Goal: Task Accomplishment & Management: Complete application form

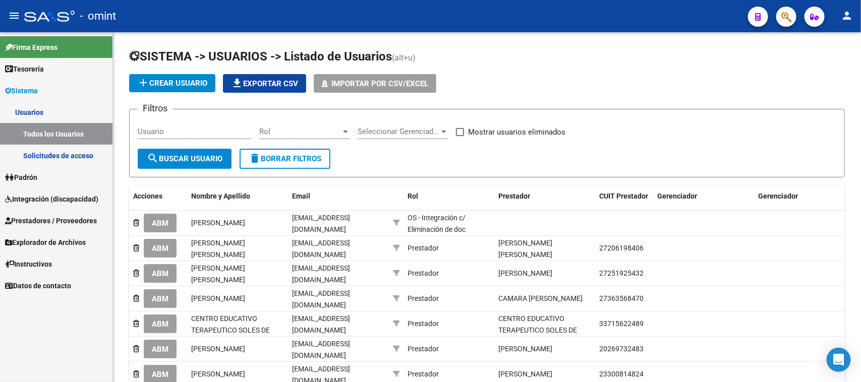
click at [31, 198] on span "Integración (discapacidad)" at bounding box center [51, 199] width 93 height 11
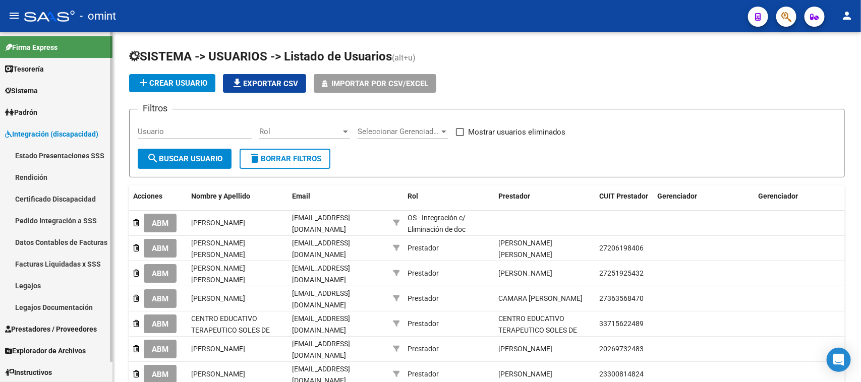
click at [57, 288] on link "Legajos" at bounding box center [56, 286] width 113 height 22
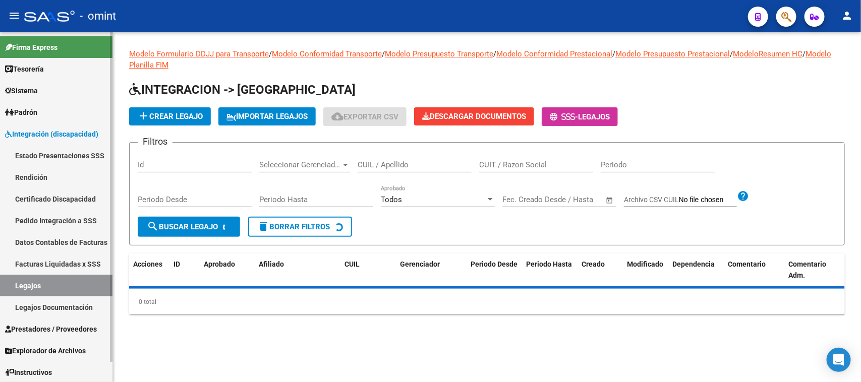
click at [59, 320] on link "Prestadores / Proveedores" at bounding box center [56, 329] width 113 height 22
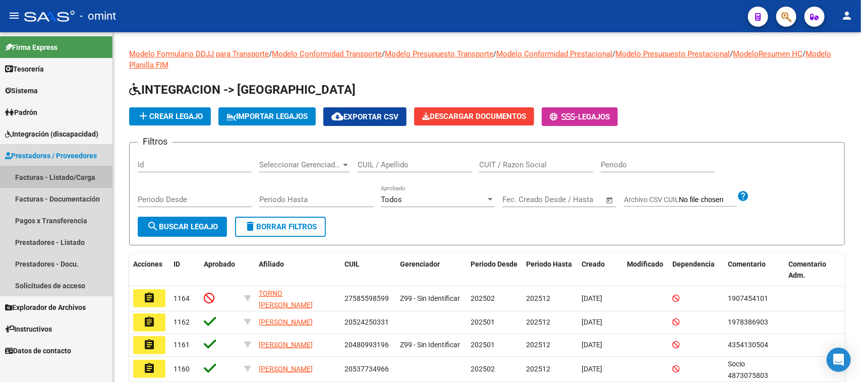
click at [74, 175] on link "Facturas - Listado/Carga" at bounding box center [56, 178] width 113 height 22
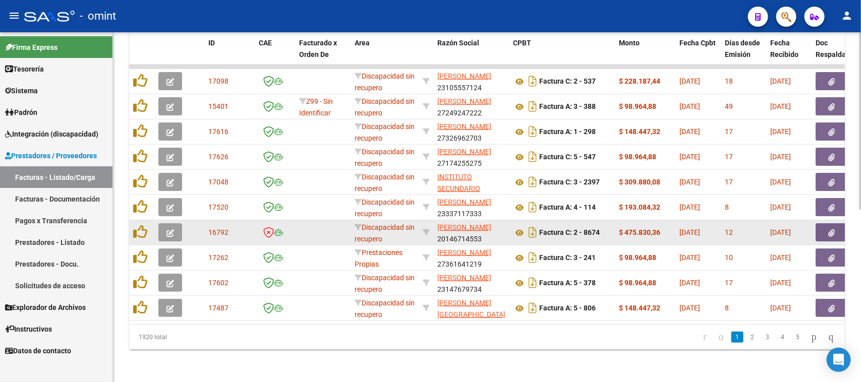
click at [173, 230] on icon "button" at bounding box center [171, 234] width 8 height 8
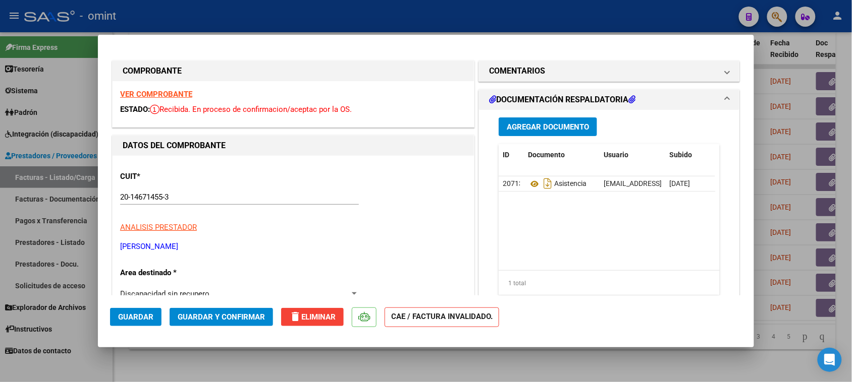
click at [175, 96] on strong "VER COMPROBANTE" at bounding box center [156, 94] width 72 height 9
click at [550, 61] on mat-expansion-panel-header "COMENTARIOS" at bounding box center [609, 71] width 260 height 20
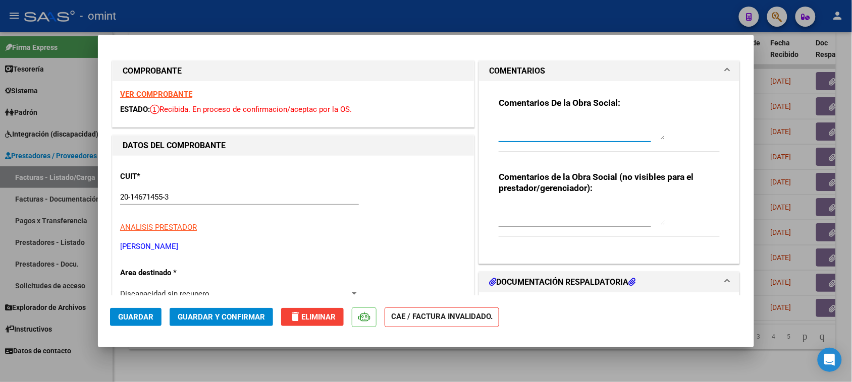
click at [535, 130] on textarea at bounding box center [582, 130] width 167 height 20
type textarea "Factura por reintegro no se carga en SAAS. [PERSON_NAME] presentar socio titula…"
click at [215, 313] on span "Guardar y Confirmar" at bounding box center [221, 317] width 87 height 9
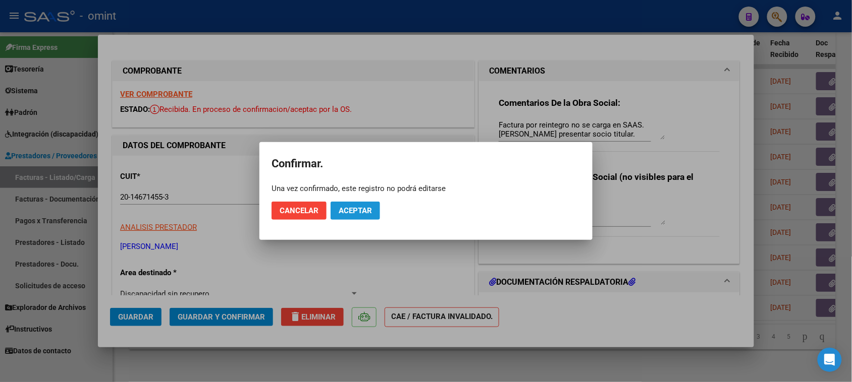
click at [360, 202] on button "Aceptar" at bounding box center [355, 211] width 49 height 18
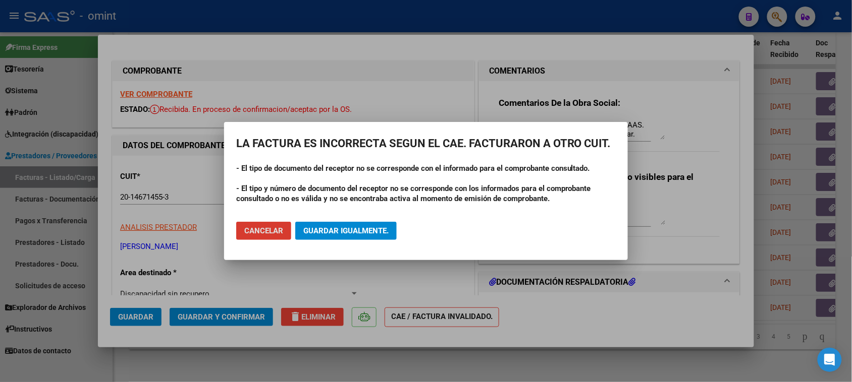
click at [321, 227] on span "Guardar igualmente." at bounding box center [345, 231] width 85 height 9
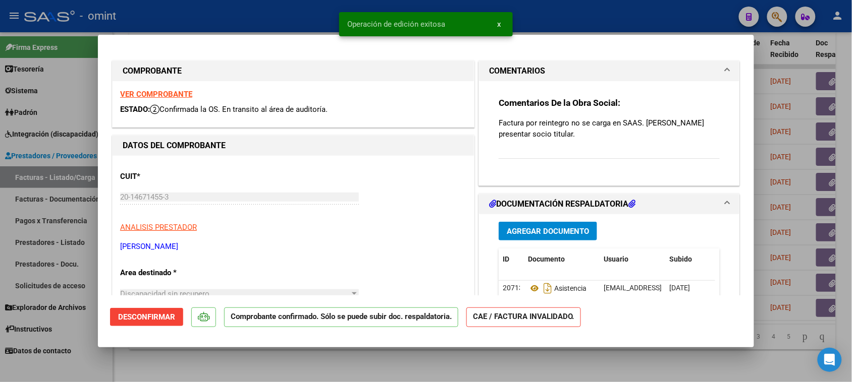
type input "$ 0,00"
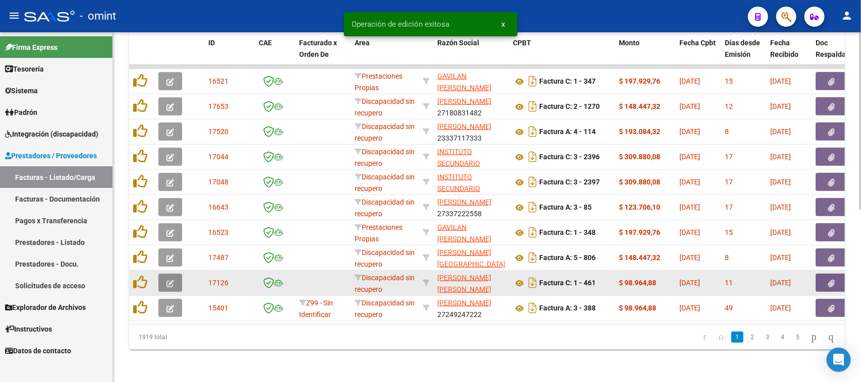
click at [163, 274] on button "button" at bounding box center [170, 283] width 24 height 18
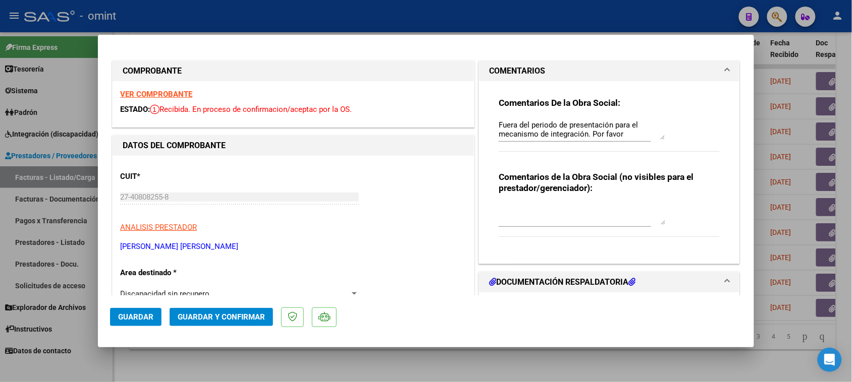
type input "$ 0,00"
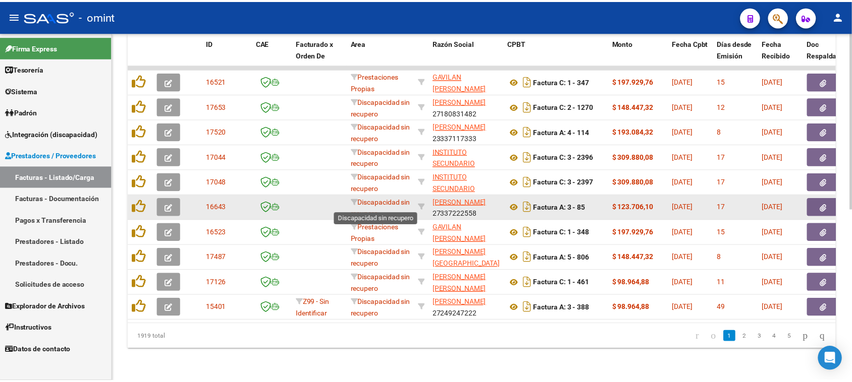
scroll to position [1, 0]
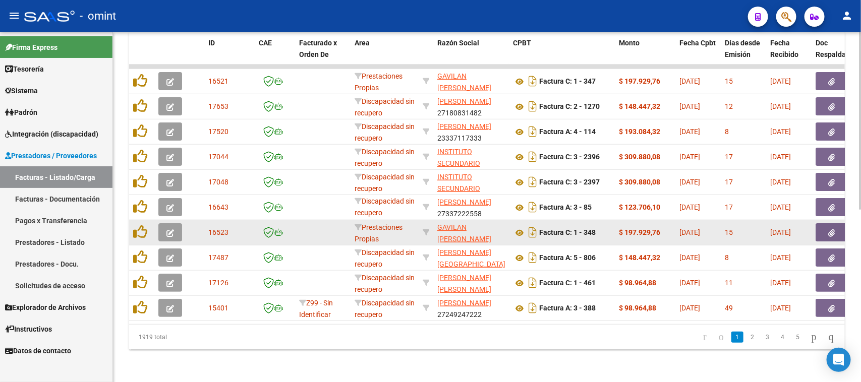
click at [170, 228] on button "button" at bounding box center [170, 233] width 24 height 18
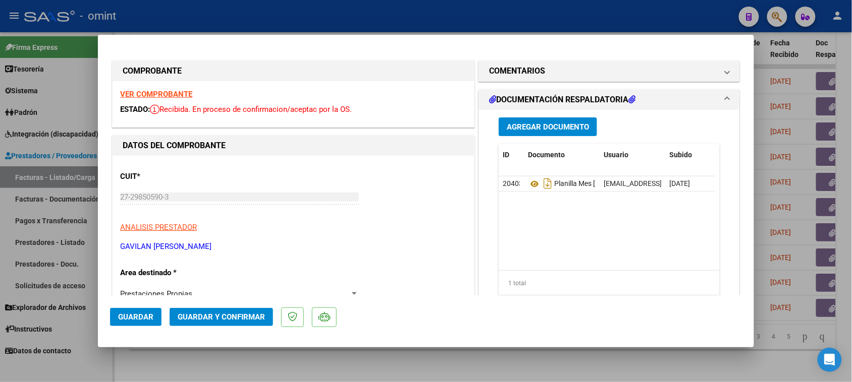
click at [182, 94] on strong "VER COMPROBANTE" at bounding box center [156, 94] width 72 height 9
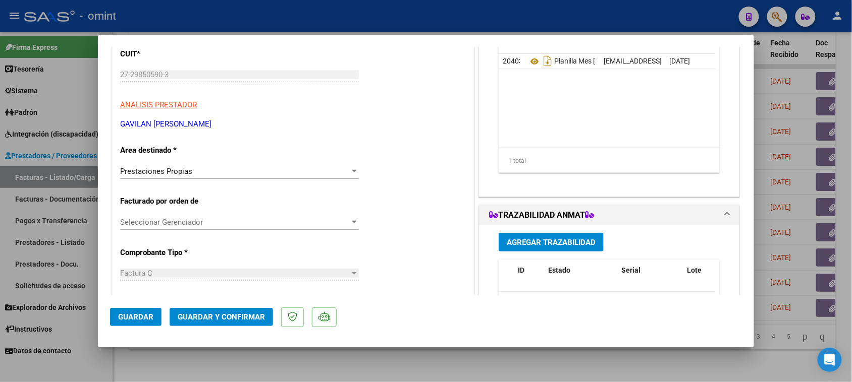
scroll to position [126, 0]
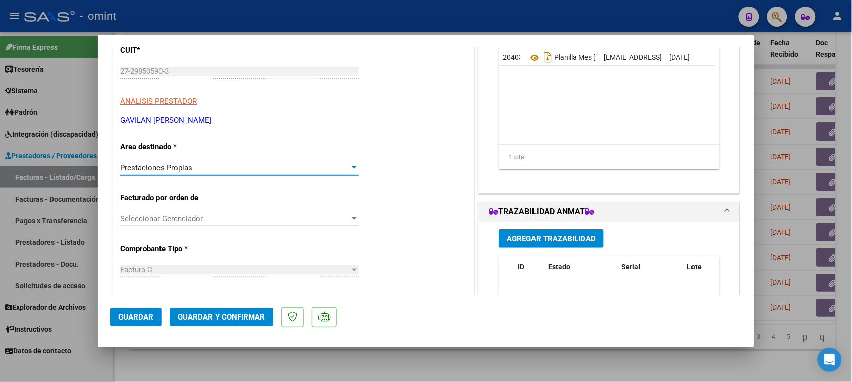
click at [254, 167] on div "Prestaciones Propias" at bounding box center [235, 167] width 230 height 9
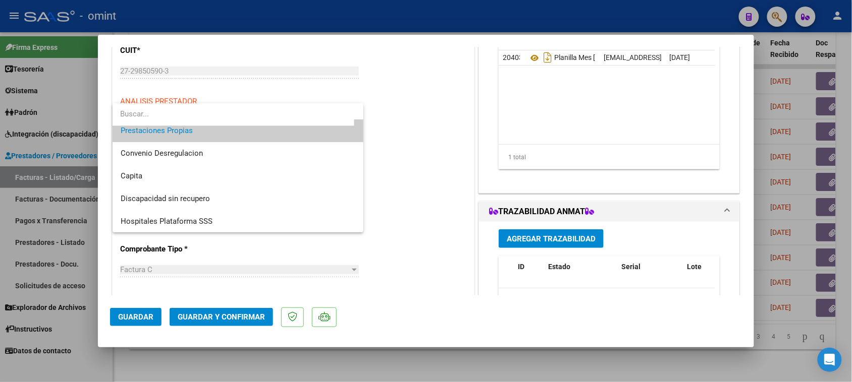
scroll to position [34, 0]
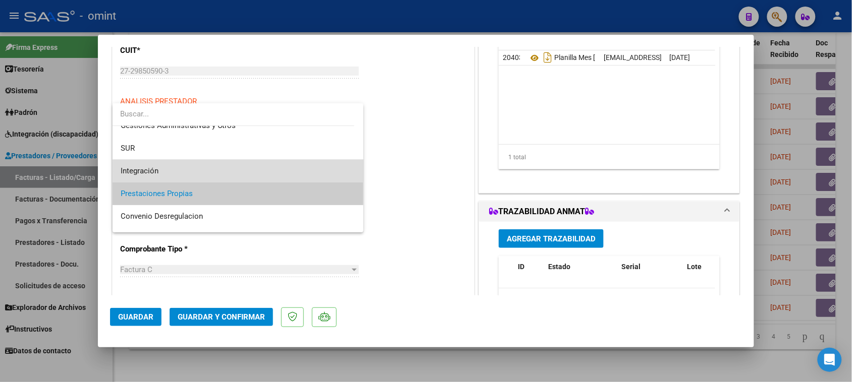
click at [249, 172] on span "Integración" at bounding box center [238, 171] width 235 height 23
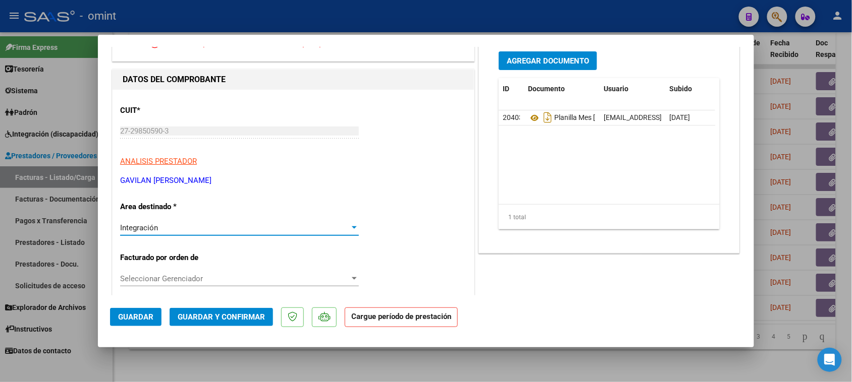
scroll to position [252, 0]
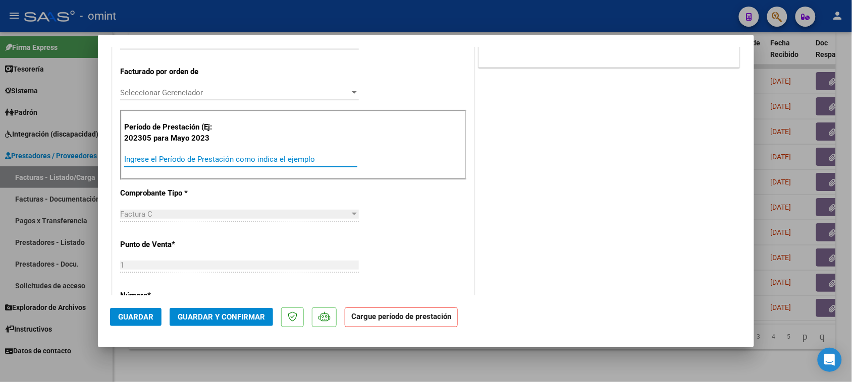
click at [263, 161] on input "Ingrese el Período de Prestación como indica el ejemplo" at bounding box center [240, 159] width 233 height 9
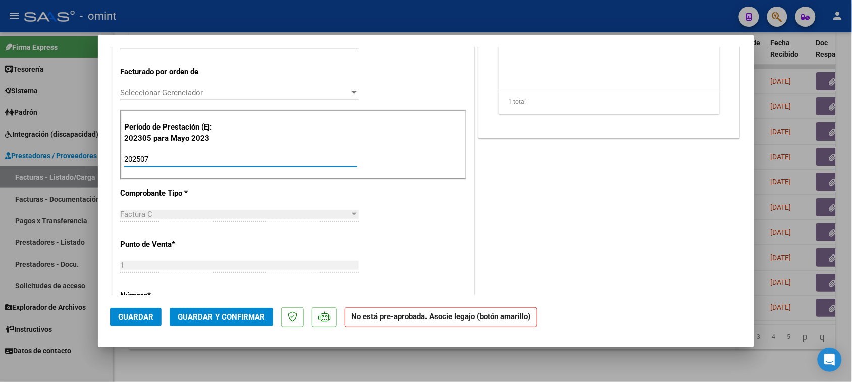
scroll to position [0, 0]
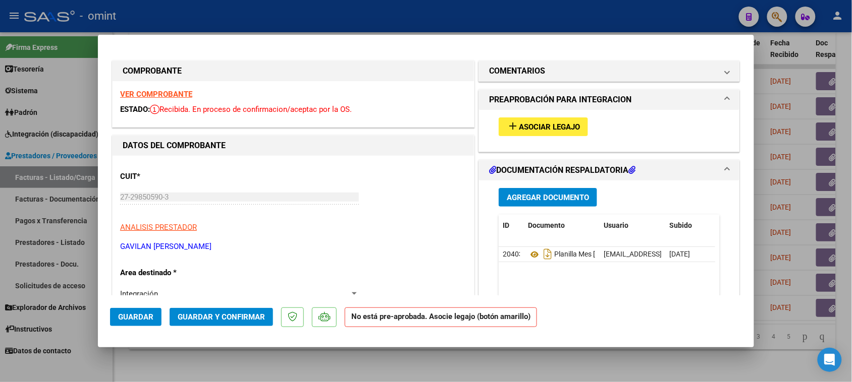
type input "202507"
click at [569, 130] on span "Asociar Legajo" at bounding box center [549, 127] width 61 height 9
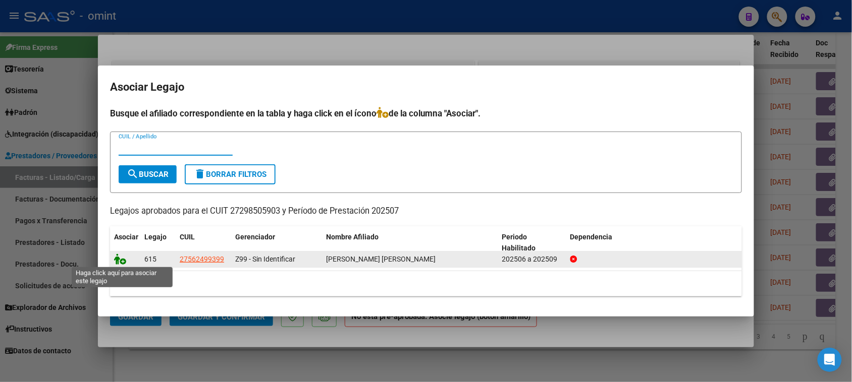
click at [121, 260] on icon at bounding box center [120, 259] width 12 height 11
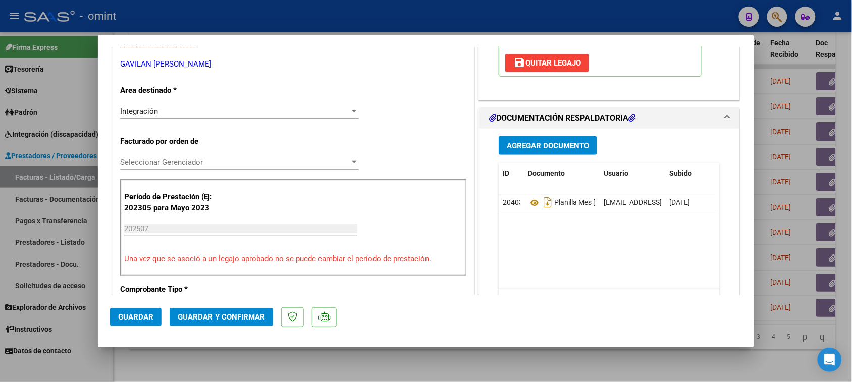
scroll to position [189, 0]
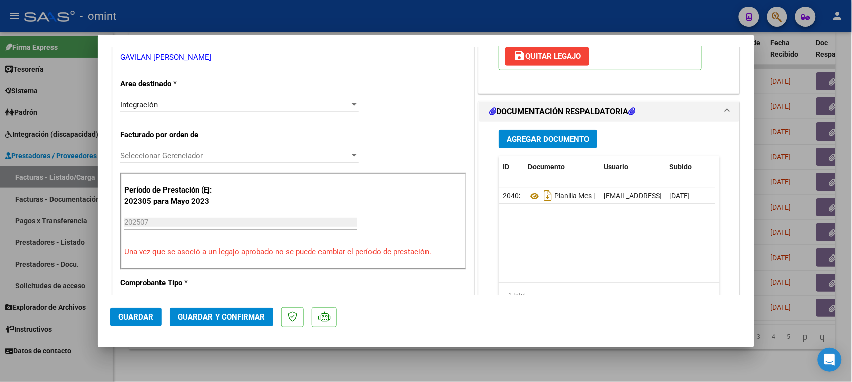
click at [145, 311] on button "Guardar" at bounding box center [135, 317] width 51 height 18
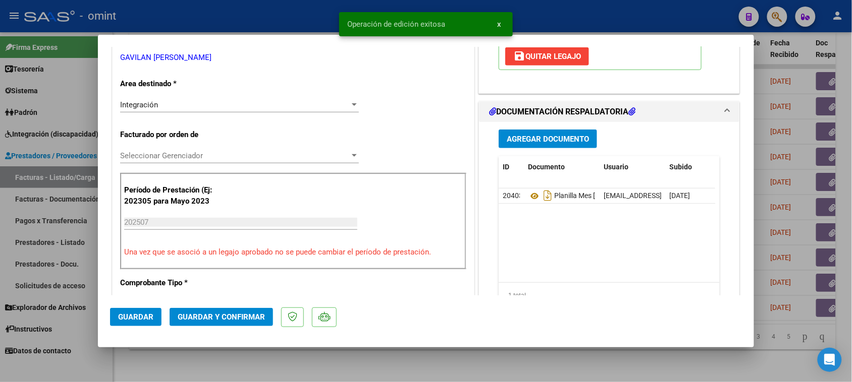
type input "$ 0,00"
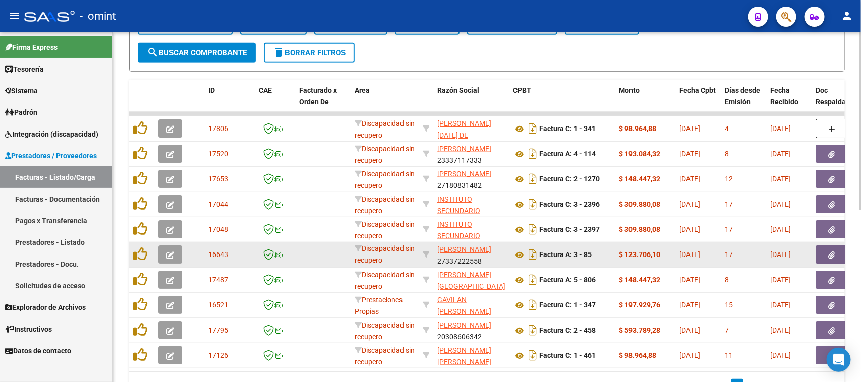
scroll to position [213, 0]
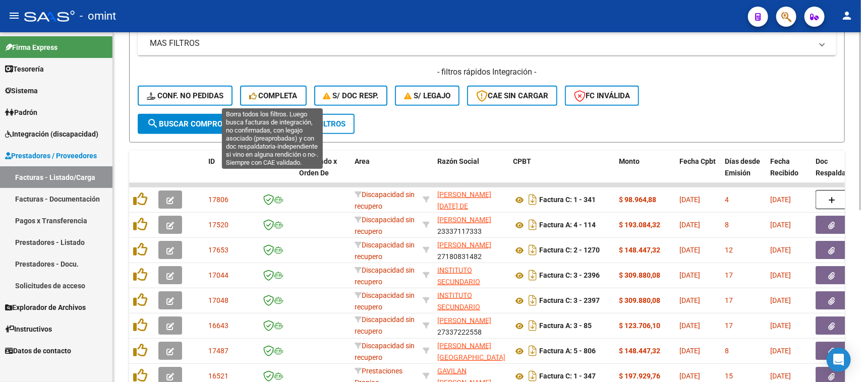
drag, startPoint x: 271, startPoint y: 97, endPoint x: 314, endPoint y: 132, distance: 55.2
click at [272, 97] on span "Completa" at bounding box center [273, 95] width 48 height 9
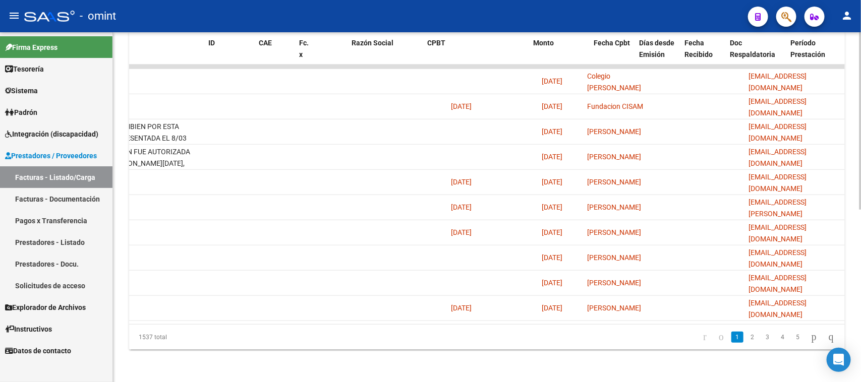
scroll to position [0, 0]
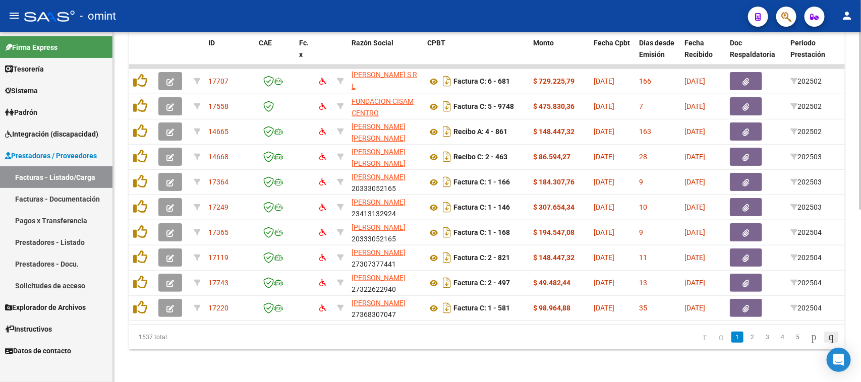
click at [828, 339] on icon "go to last page" at bounding box center [832, 337] width 8 height 12
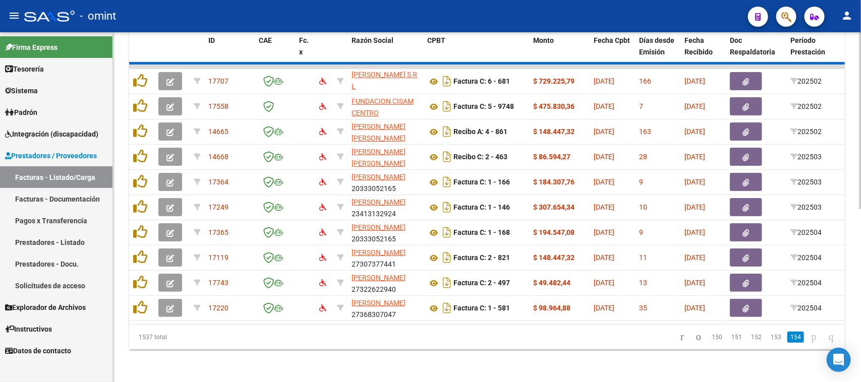
scroll to position [263, 0]
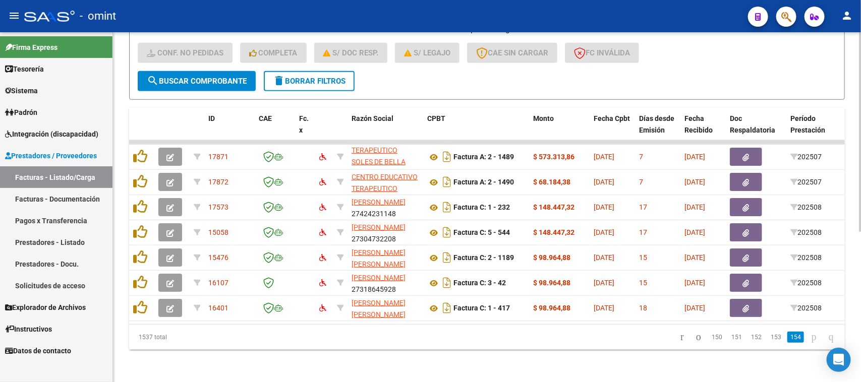
click at [311, 77] on span "delete Borrar Filtros" at bounding box center [309, 81] width 73 height 9
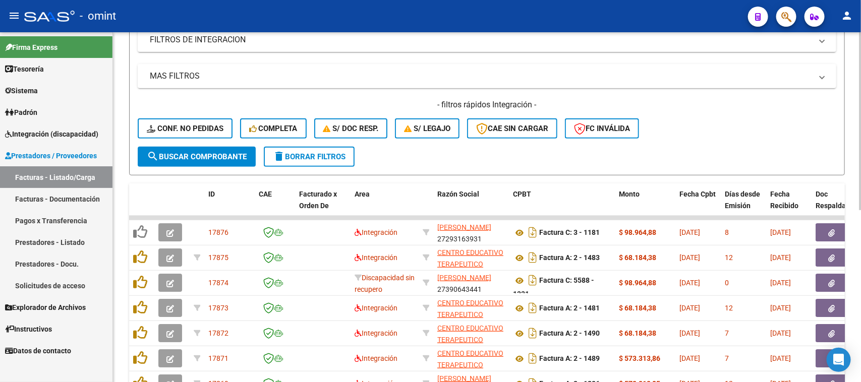
scroll to position [137, 0]
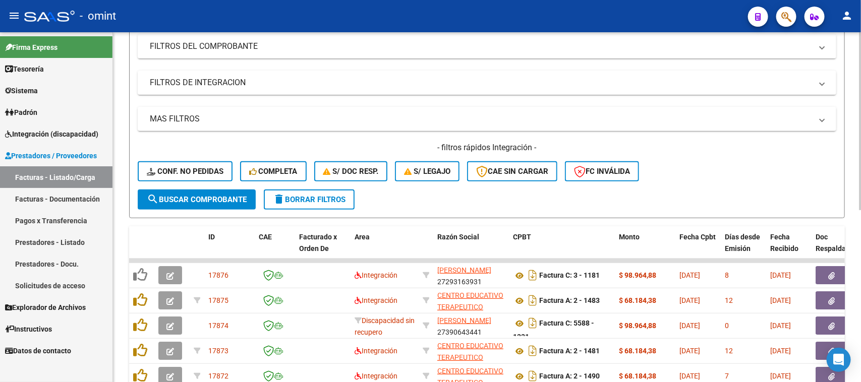
click at [352, 171] on span "S/ Doc Resp." at bounding box center [351, 171] width 56 height 9
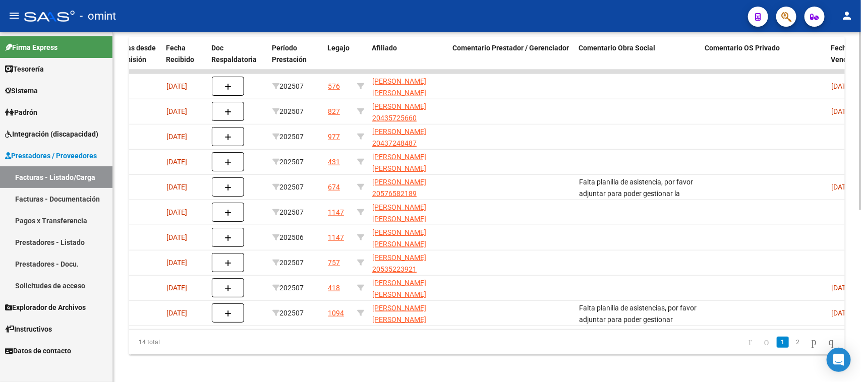
scroll to position [0, 517]
click at [810, 346] on icon "go to next page" at bounding box center [814, 342] width 8 height 12
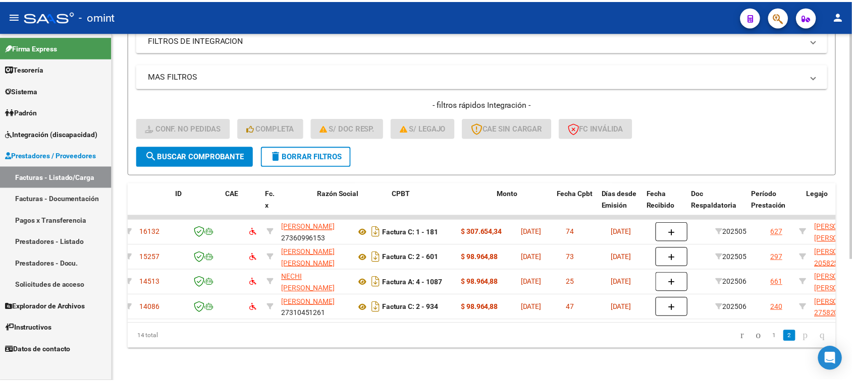
scroll to position [0, 0]
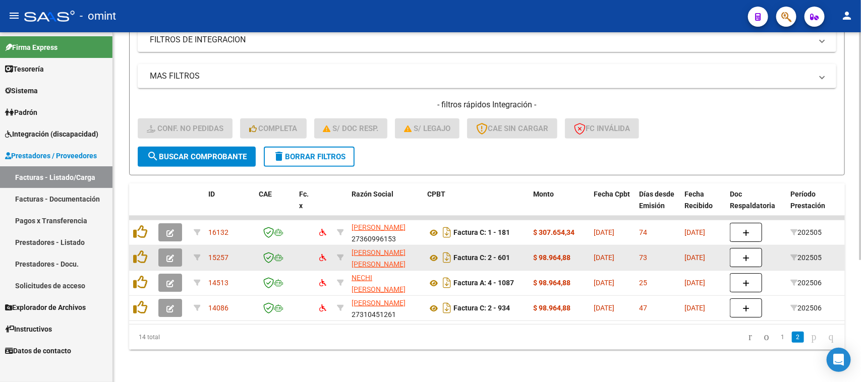
click at [178, 250] on button "button" at bounding box center [170, 258] width 24 height 18
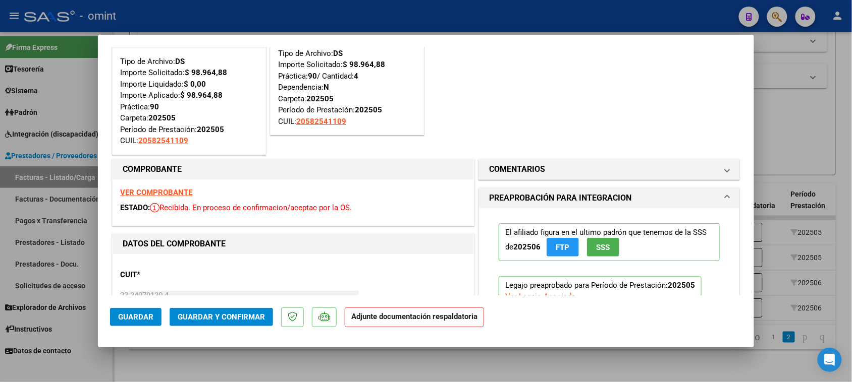
scroll to position [63, 0]
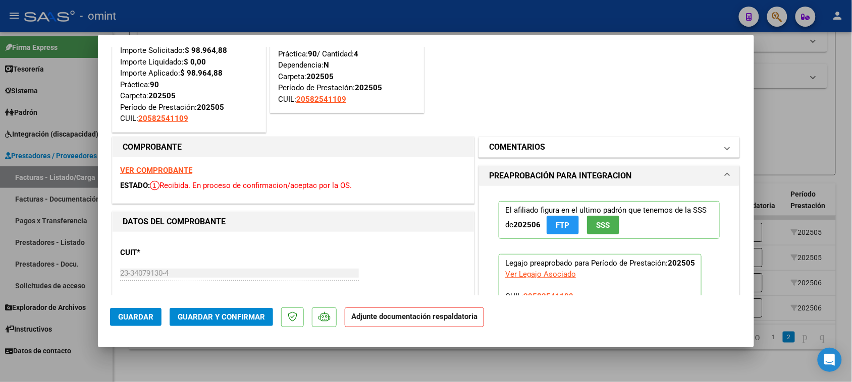
click at [541, 151] on mat-panel-title "COMENTARIOS" at bounding box center [603, 147] width 228 height 12
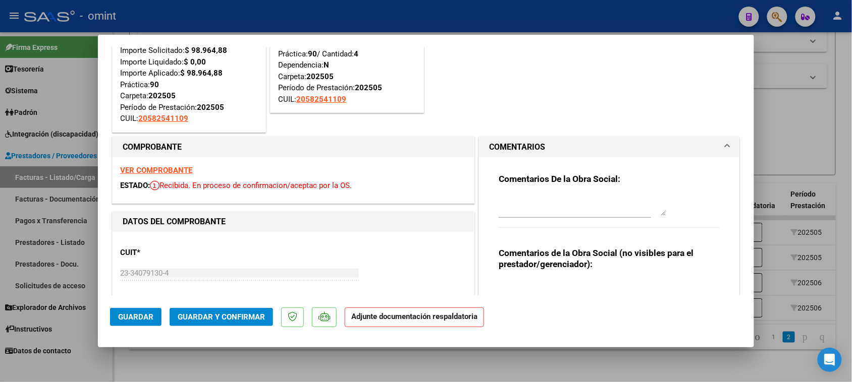
click at [543, 200] on textarea at bounding box center [582, 206] width 167 height 20
paste textarea "Falta planilla de asistencia. Debe cargar la misma en "Documentación Respaldato…"
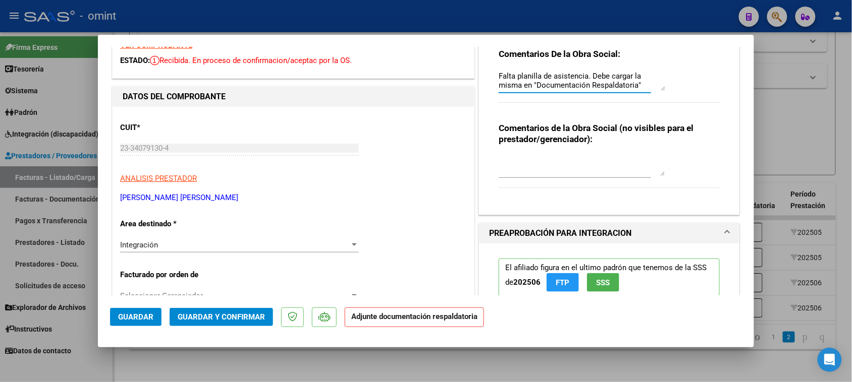
scroll to position [189, 0]
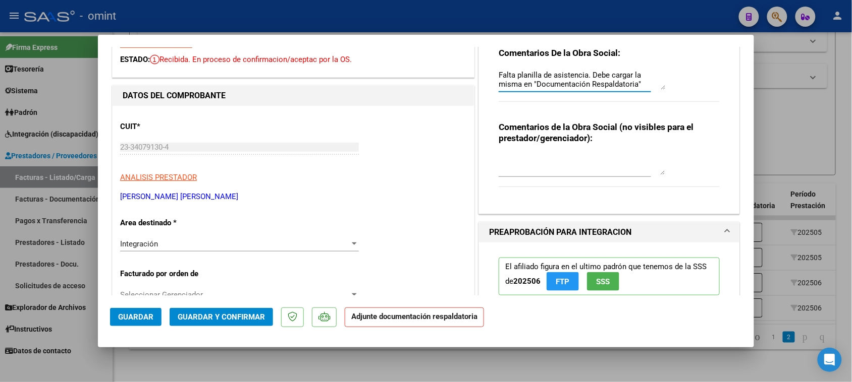
type textarea "Falta planilla de asistencia. Debe cargar la misma en "Documentación Respaldato…"
click at [132, 321] on span "Guardar" at bounding box center [135, 317] width 35 height 9
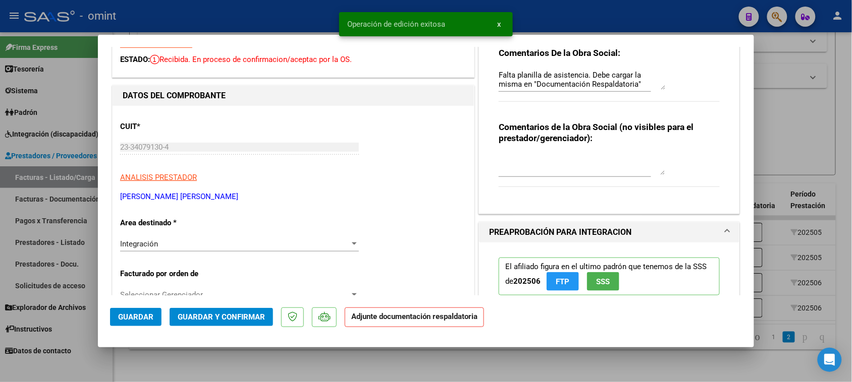
type input "$ 0,00"
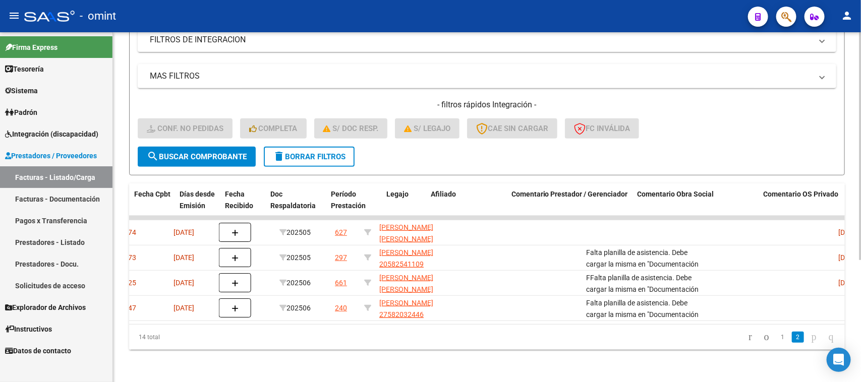
scroll to position [0, 0]
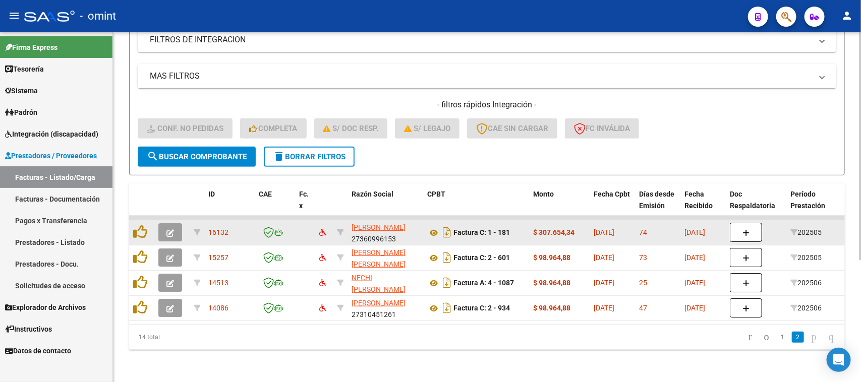
click at [167, 230] on icon "button" at bounding box center [171, 234] width 8 height 8
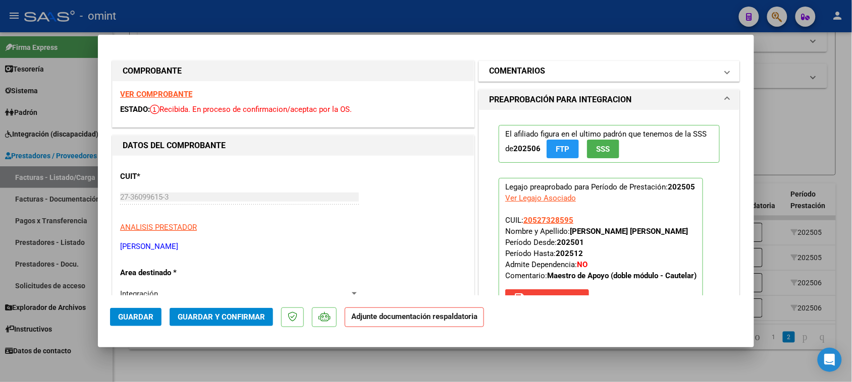
click at [545, 75] on mat-panel-title "COMENTARIOS" at bounding box center [603, 71] width 228 height 12
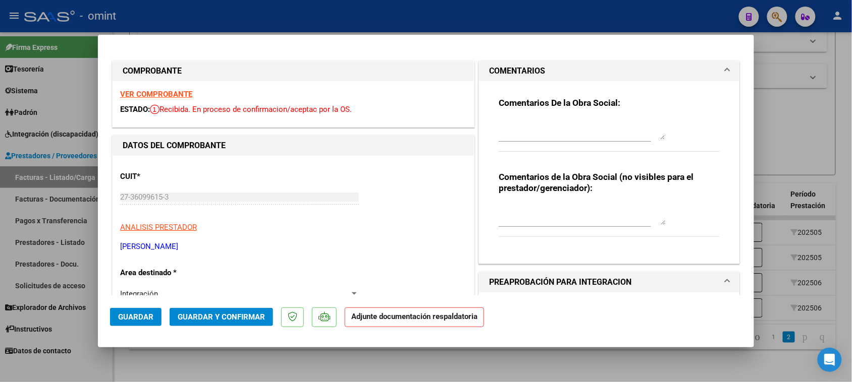
click at [541, 110] on div "Comentarios De la Obra Social:" at bounding box center [609, 129] width 221 height 65
click at [538, 120] on textarea at bounding box center [582, 130] width 167 height 20
paste textarea "Falta planilla de asistencia. Debe cargar la misma en "Documentación Respaldato…"
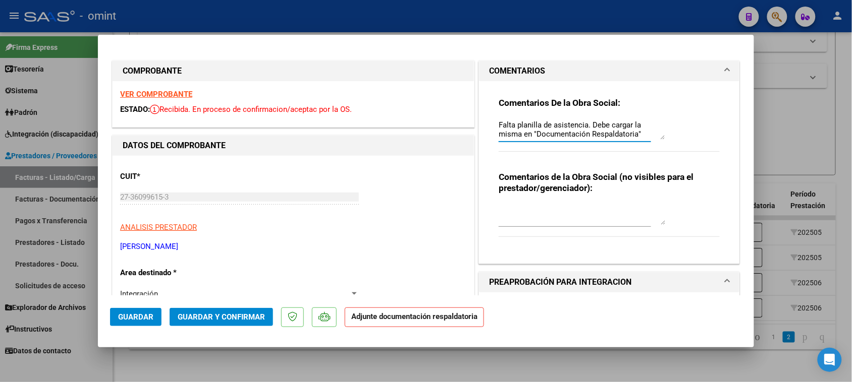
type textarea "Falta planilla de asistencia. Debe cargar la misma en "Documentación Respaldato…"
click at [140, 318] on span "Guardar" at bounding box center [135, 317] width 35 height 9
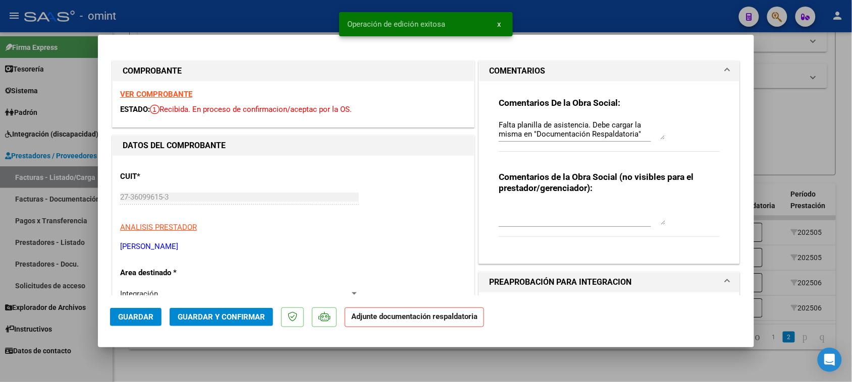
type input "$ 0,00"
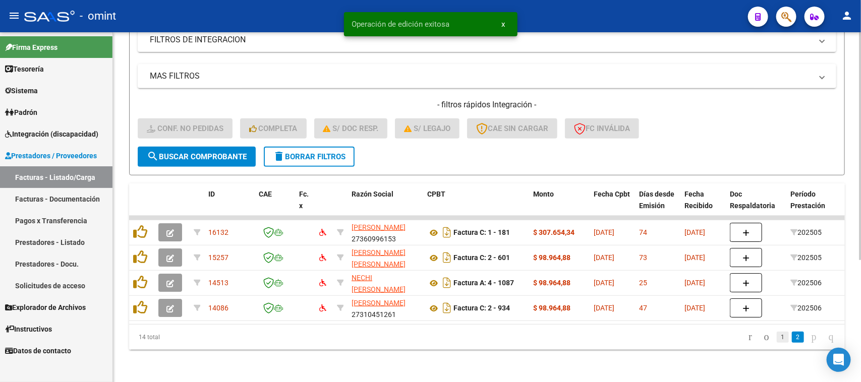
click at [778, 339] on link "1" at bounding box center [783, 337] width 12 height 11
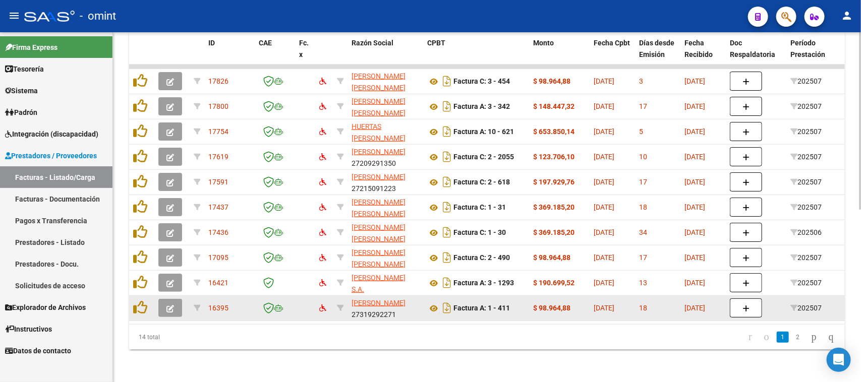
click at [164, 301] on button "button" at bounding box center [170, 308] width 24 height 18
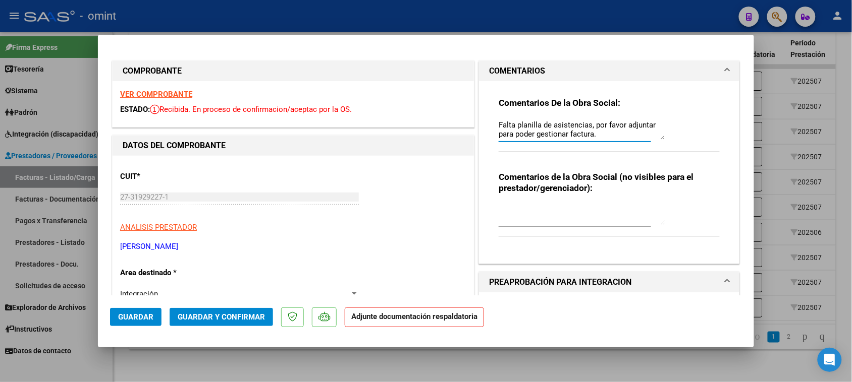
drag, startPoint x: 634, startPoint y: 138, endPoint x: 404, endPoint y: 92, distance: 234.6
paste textarea ". Debe cargar la misma en "Documentación Respaldatoria""
type textarea "Falta planilla de asistencia. Debe cargar la misma en "Documentación Respaldato…"
click at [140, 316] on span "Guardar" at bounding box center [135, 317] width 35 height 9
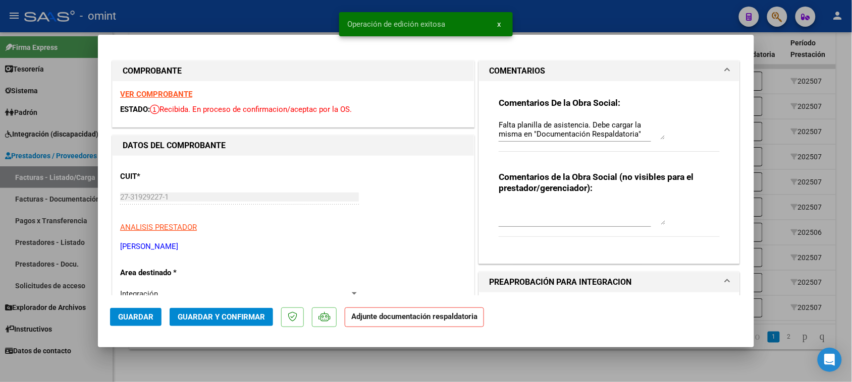
type input "$ 0,00"
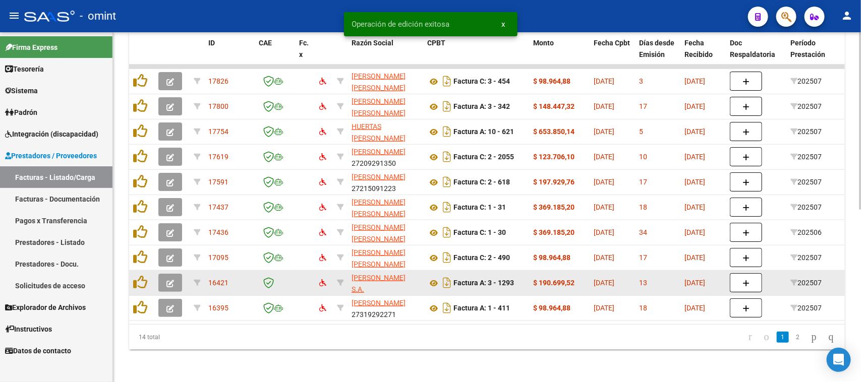
click at [172, 280] on icon "button" at bounding box center [171, 284] width 8 height 8
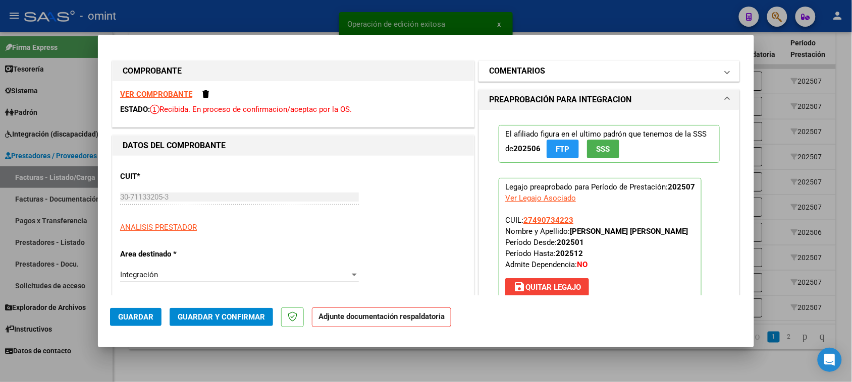
click at [587, 77] on mat-expansion-panel-header "COMENTARIOS" at bounding box center [609, 71] width 260 height 20
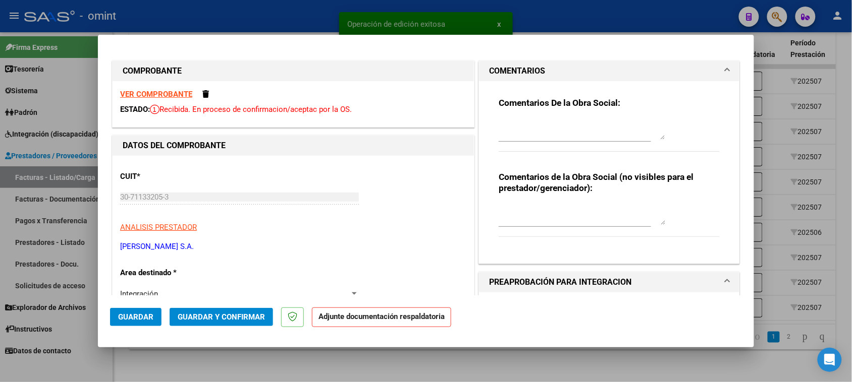
click at [565, 129] on textarea at bounding box center [582, 130] width 167 height 20
paste textarea "Falta planilla de asistencia. Debe cargar la misma en "Documentación Respaldato…"
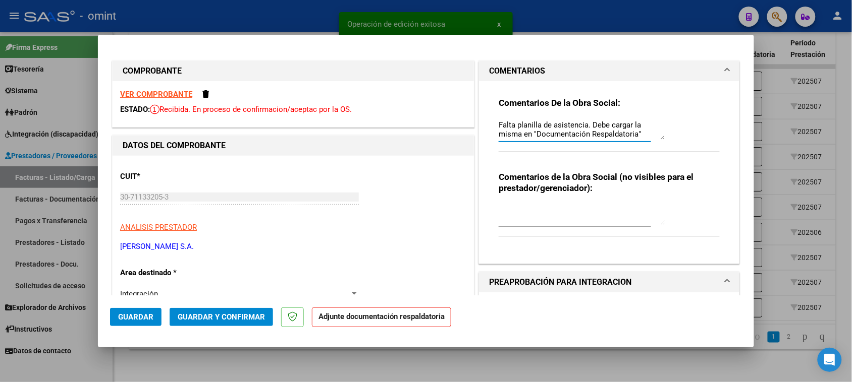
click at [164, 96] on strong "VER COMPROBANTE" at bounding box center [156, 94] width 72 height 9
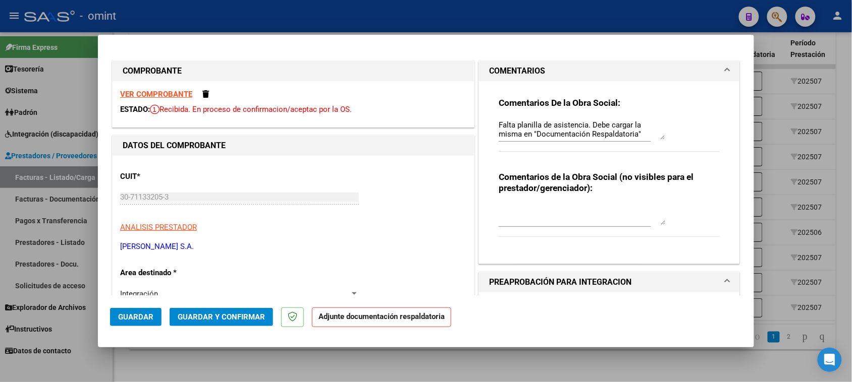
click at [621, 134] on textarea "Falta planilla de asistencia. Debe cargar la misma en "Documentación Respaldato…" at bounding box center [582, 130] width 167 height 20
drag, startPoint x: 614, startPoint y: 130, endPoint x: 404, endPoint y: 77, distance: 216.6
click at [583, 128] on textarea "Error de carga. En el comprobante SOLO debe cargar la imagen de la factura y en…" at bounding box center [582, 130] width 167 height 20
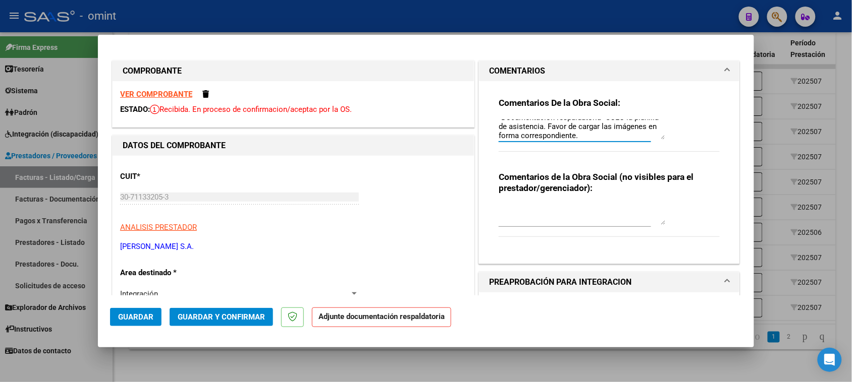
click at [580, 134] on textarea "Error de carga. En el comprobante SOLO debe cargar la imagen de la factura y en…" at bounding box center [582, 130] width 167 height 20
type textarea "Error de carga. En el comprobante SOLO debe cargar la imagen de la factura y en…"
click at [130, 319] on span "Guardar" at bounding box center [135, 317] width 35 height 9
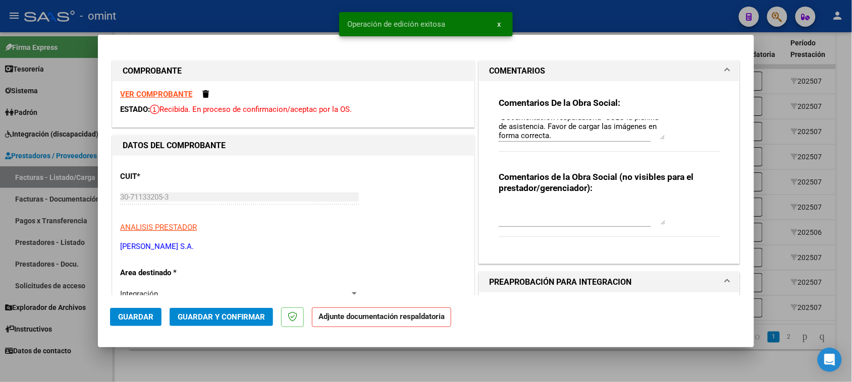
type input "$ 0,00"
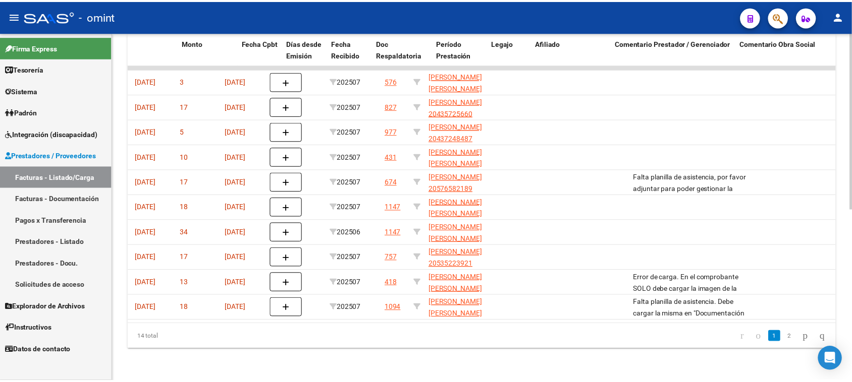
scroll to position [0, 0]
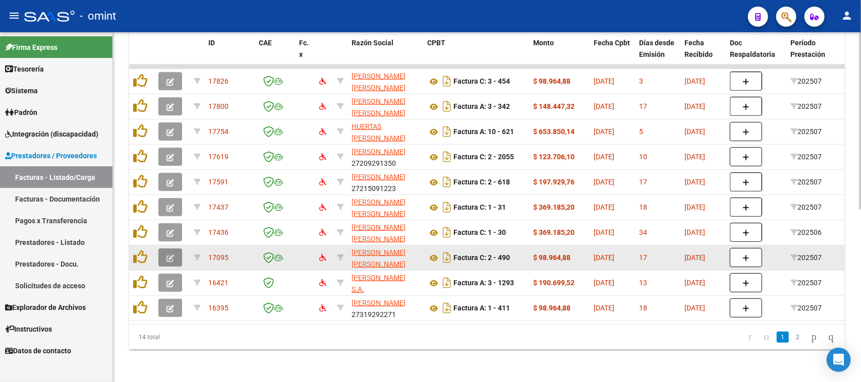
click at [164, 251] on button "button" at bounding box center [170, 258] width 24 height 18
click at [170, 253] on span "button" at bounding box center [171, 257] width 8 height 9
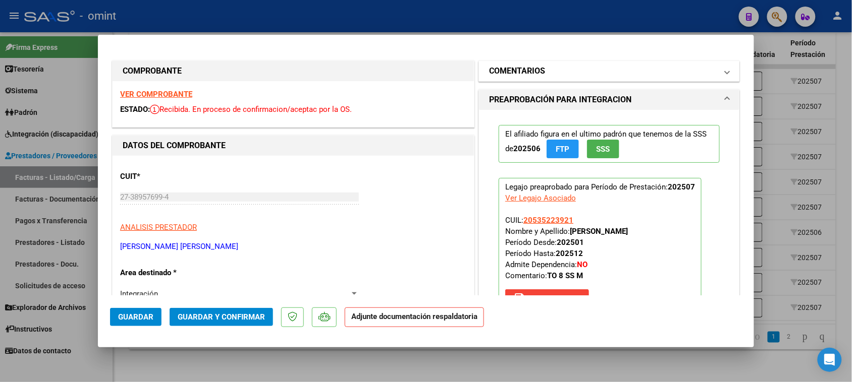
click at [593, 72] on mat-panel-title "COMENTARIOS" at bounding box center [603, 71] width 228 height 12
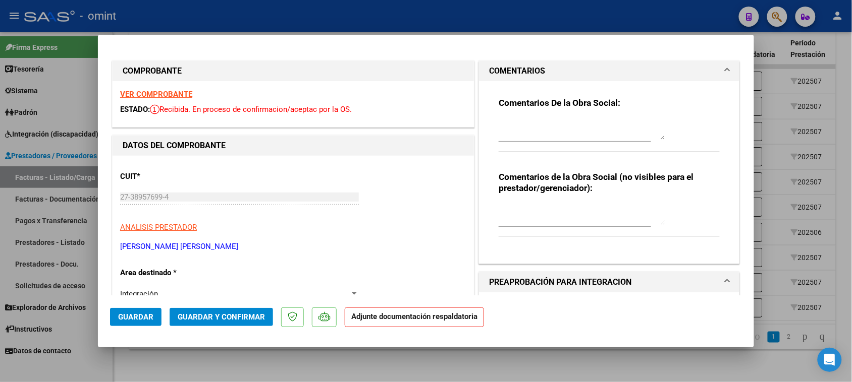
click at [583, 116] on div "Comentarios De la Obra Social:" at bounding box center [609, 129] width 221 height 65
click at [574, 126] on textarea at bounding box center [582, 130] width 167 height 20
paste textarea "Falta planilla de asistencia. Debe cargar la misma en "Documentación Respaldato…"
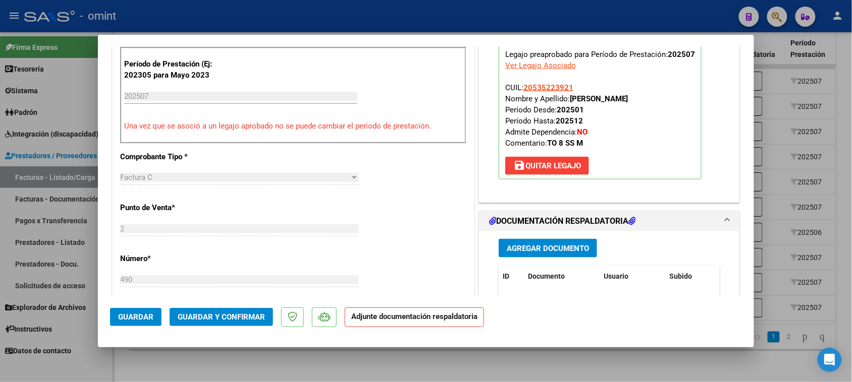
scroll to position [378, 0]
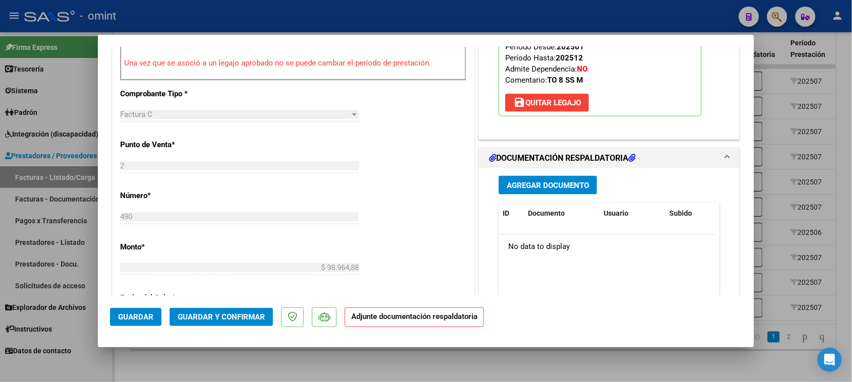
type textarea "Falta planilla de asistencia. Debe cargar la misma en "Documentación Respaldato…"
click at [140, 316] on span "Guardar" at bounding box center [135, 317] width 35 height 9
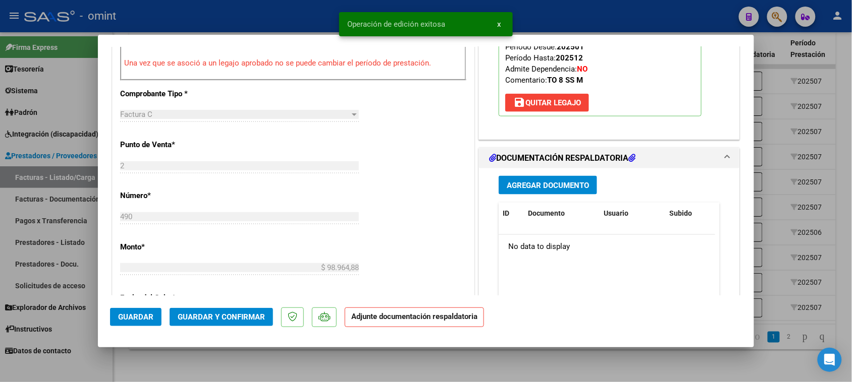
type input "$ 0,00"
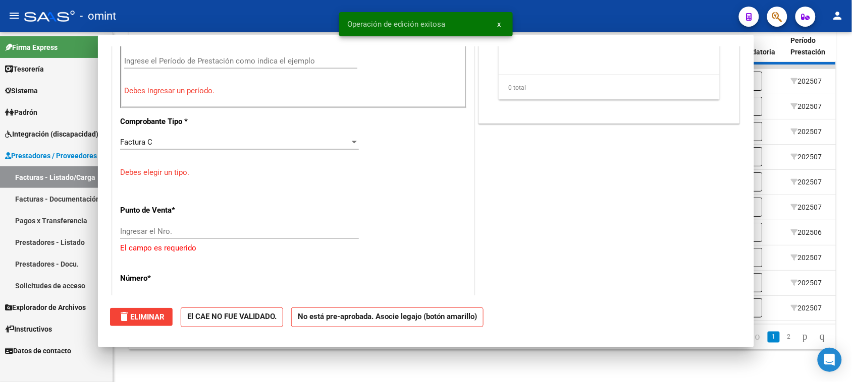
scroll to position [406, 0]
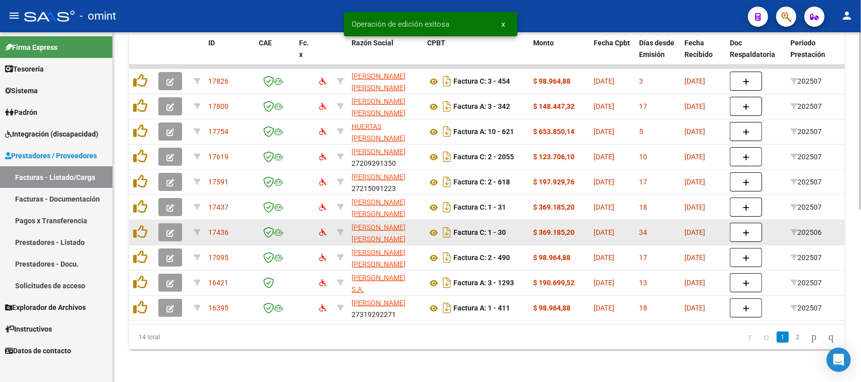
click at [170, 230] on icon "button" at bounding box center [171, 234] width 8 height 8
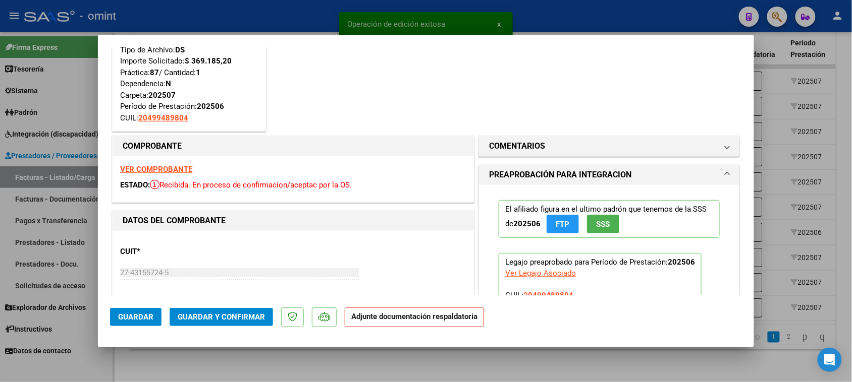
scroll to position [63, 0]
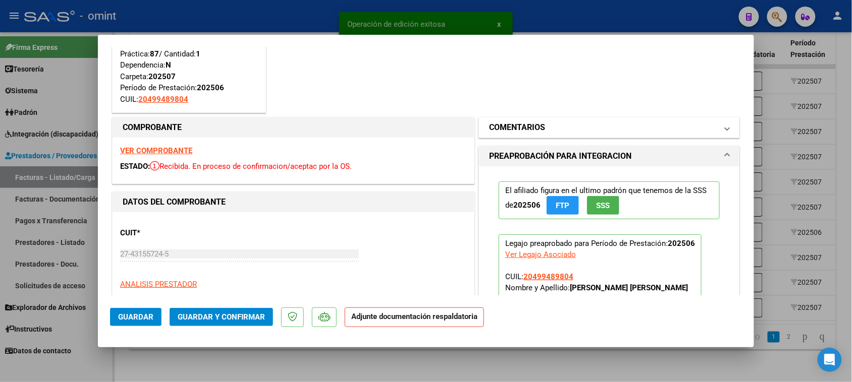
click at [554, 129] on mat-panel-title "COMENTARIOS" at bounding box center [603, 128] width 228 height 12
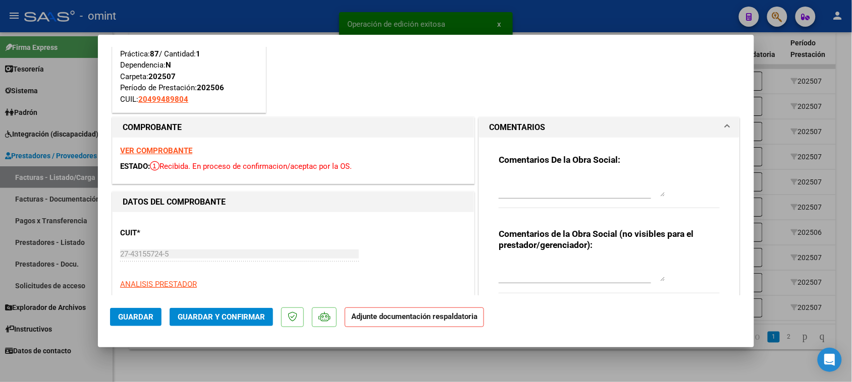
click at [549, 166] on div "Comentarios De la Obra Social:" at bounding box center [609, 186] width 221 height 65
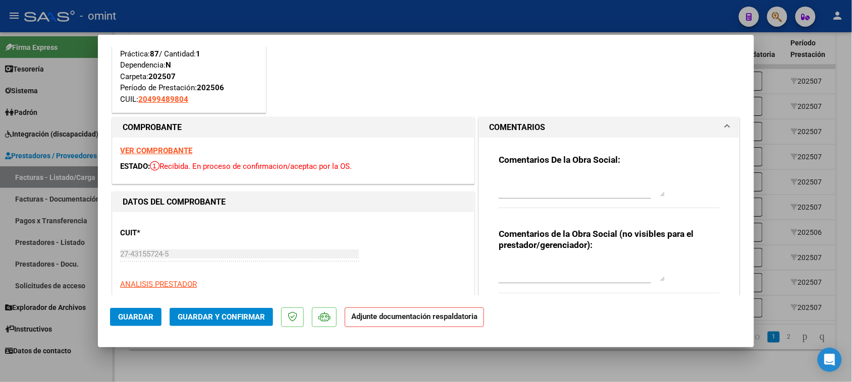
click at [549, 175] on div at bounding box center [582, 187] width 167 height 24
paste textarea "Falta planilla de asistencia. Debe cargar la misma en "Documentación Respaldato…"
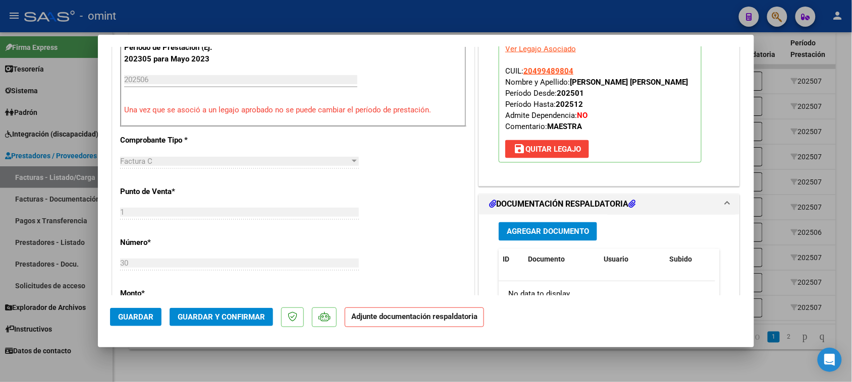
scroll to position [505, 0]
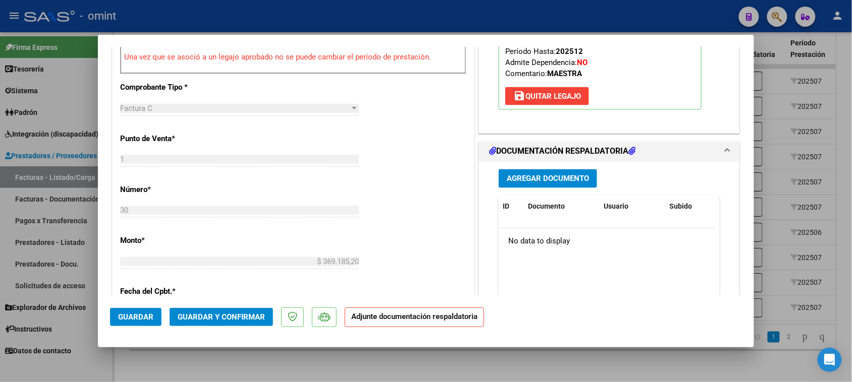
type textarea "Falta planilla de asistencia. Debe cargar la misma en "Documentación Respaldato…"
click at [143, 309] on button "Guardar" at bounding box center [135, 317] width 51 height 18
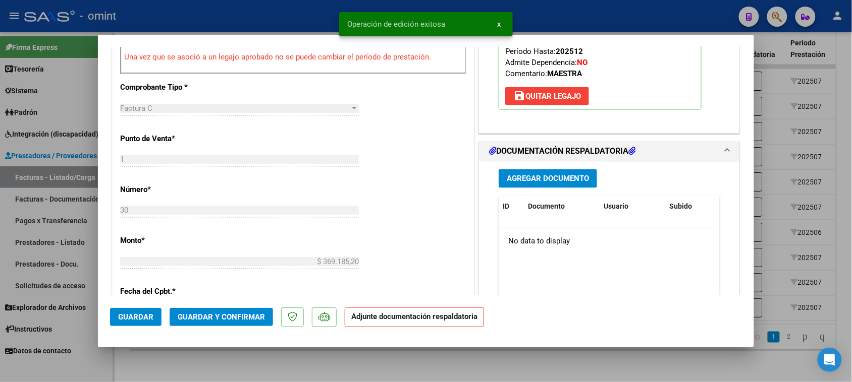
type input "$ 0,00"
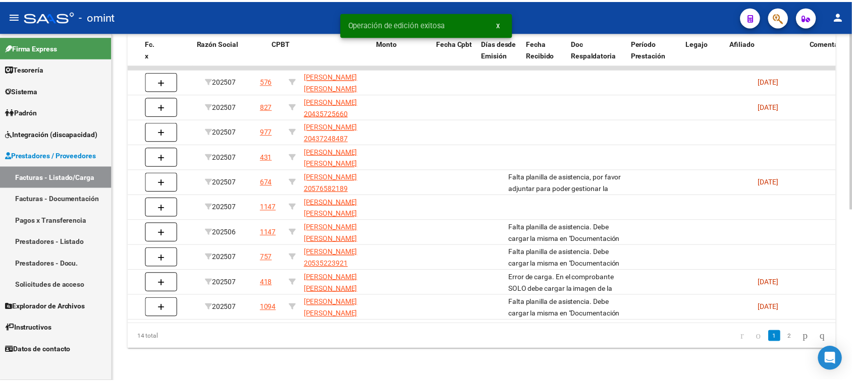
scroll to position [0, 0]
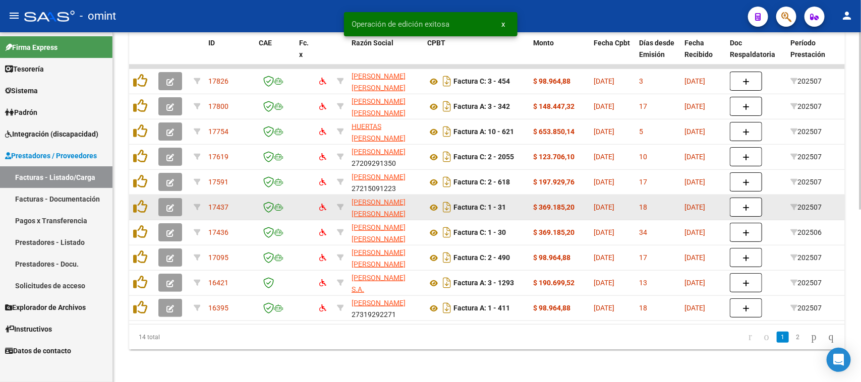
click at [170, 204] on button "button" at bounding box center [170, 207] width 24 height 18
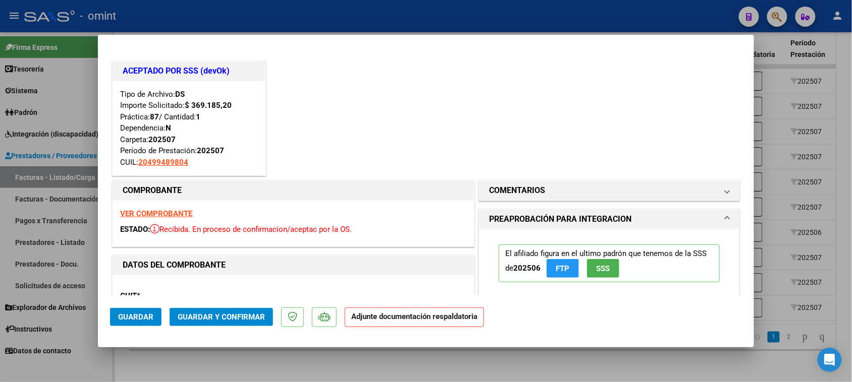
click at [515, 192] on h1 "COMENTARIOS" at bounding box center [517, 191] width 56 height 12
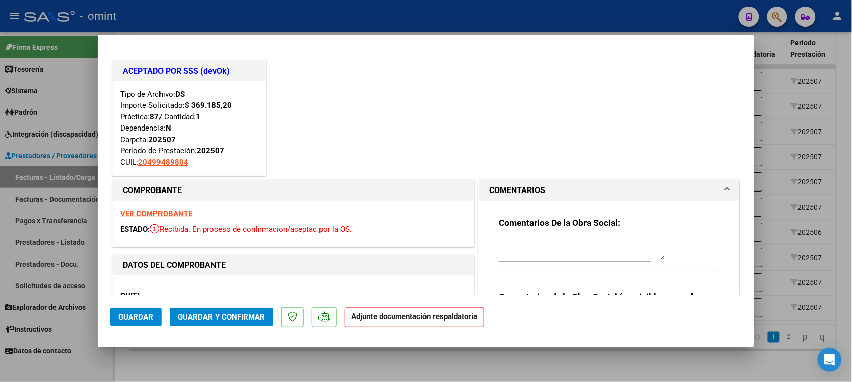
click at [528, 246] on textarea at bounding box center [582, 250] width 167 height 20
paste textarea "Falta planilla de asistencia. Debe cargar la misma en "Documentación Respaldato…"
type textarea "Falta planilla de asistencia. Debe cargar la misma en "Documentación Respaldato…"
click at [145, 323] on button "Guardar" at bounding box center [135, 317] width 51 height 18
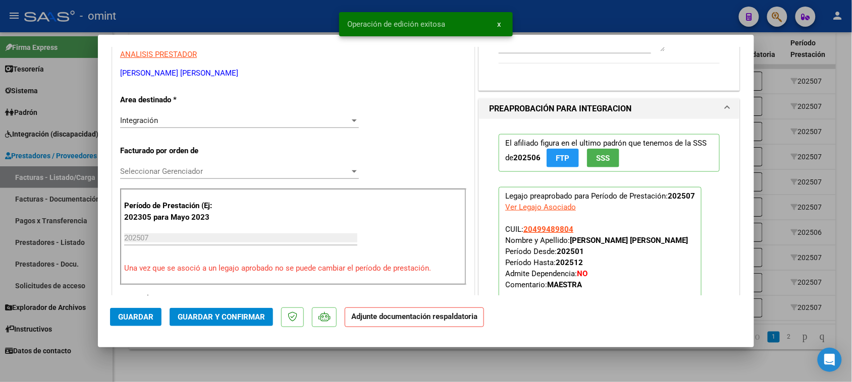
scroll to position [315, 0]
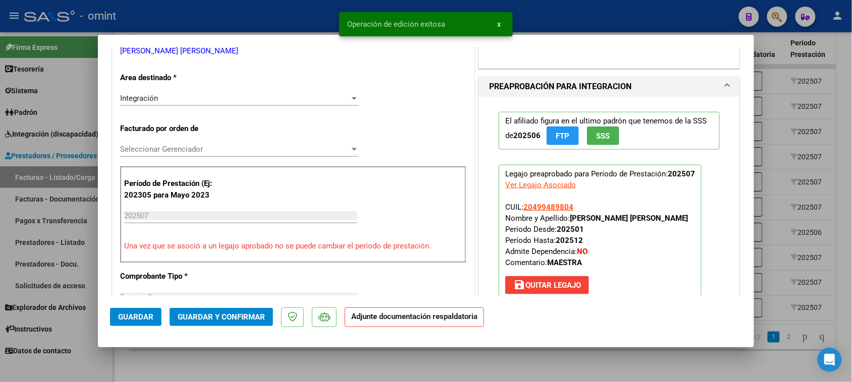
type input "$ 0,00"
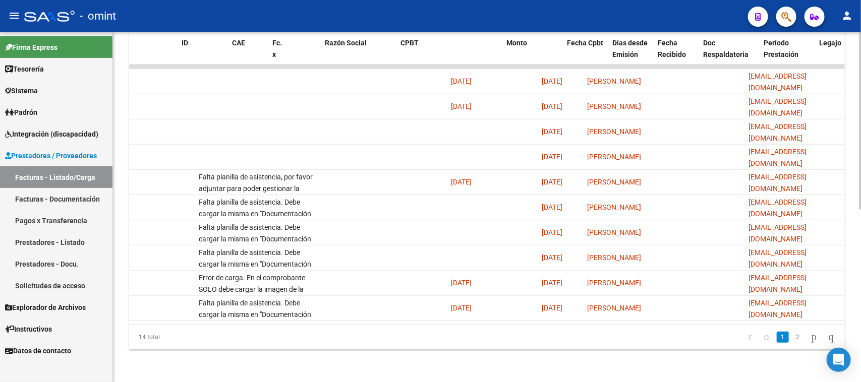
scroll to position [0, 0]
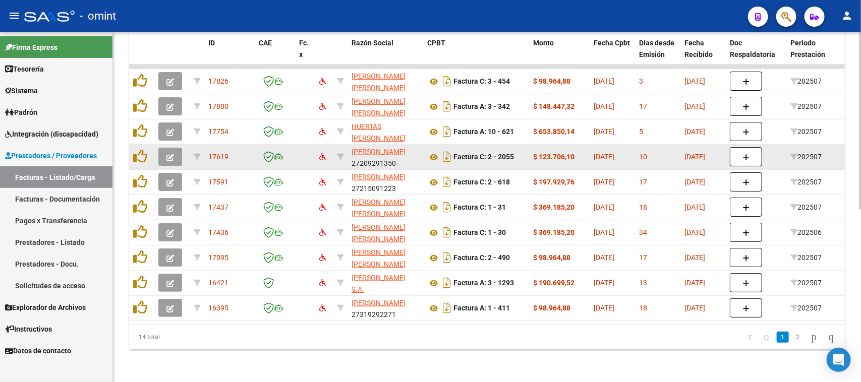
click at [165, 150] on button "button" at bounding box center [170, 157] width 24 height 18
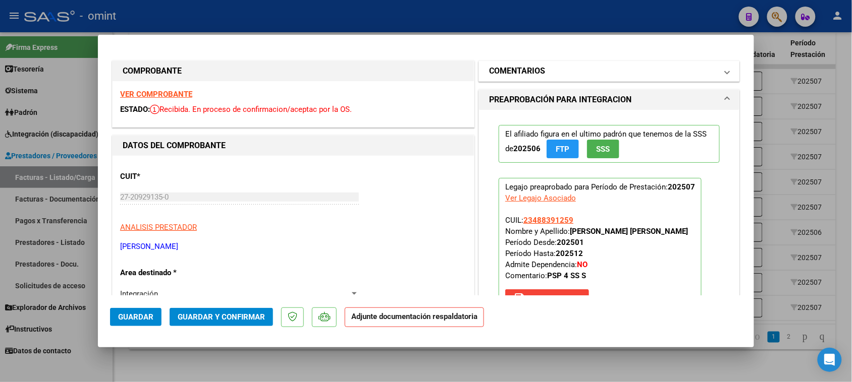
click at [588, 77] on mat-expansion-panel-header "COMENTARIOS" at bounding box center [609, 71] width 260 height 20
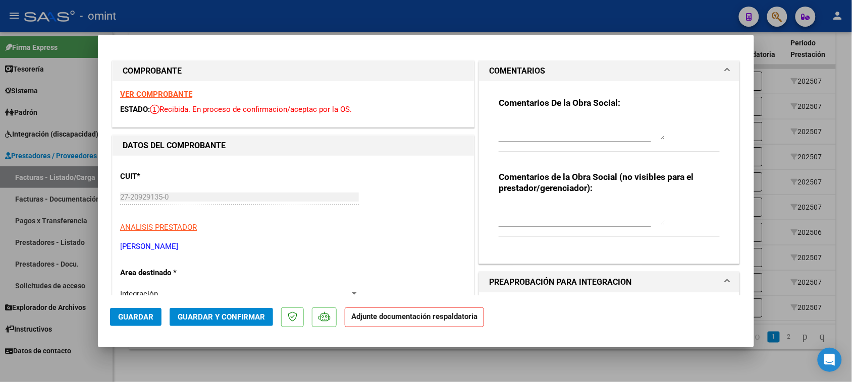
click at [581, 127] on textarea at bounding box center [582, 130] width 167 height 20
paste textarea "Falta planilla de asistencia. Debe cargar la misma en "Documentación Respaldato…"
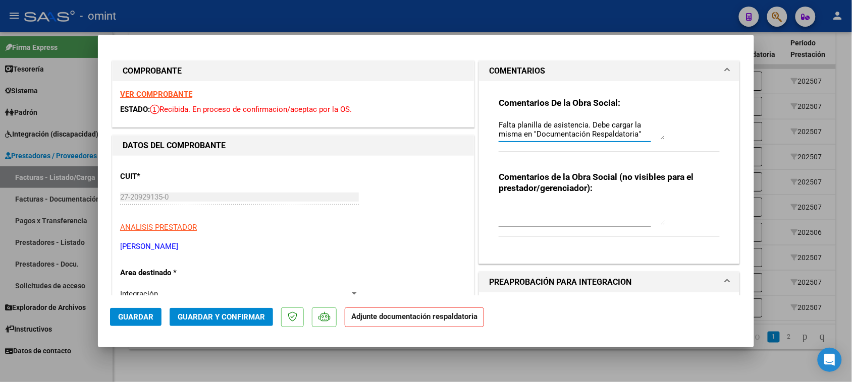
type textarea "Falta planilla de asistencia. Debe cargar la misma en "Documentación Respaldato…"
click at [126, 310] on button "Guardar" at bounding box center [135, 317] width 51 height 18
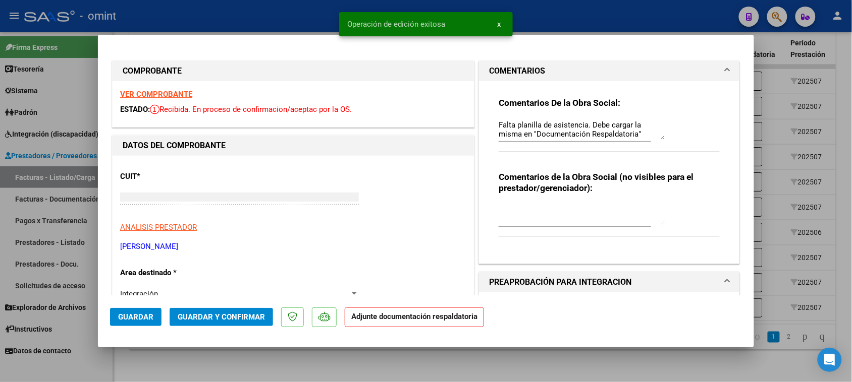
type input "$ 0,00"
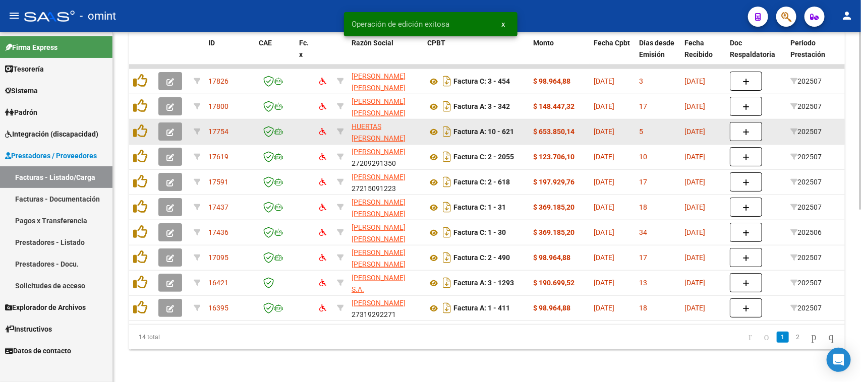
click at [165, 125] on button "button" at bounding box center [170, 132] width 24 height 18
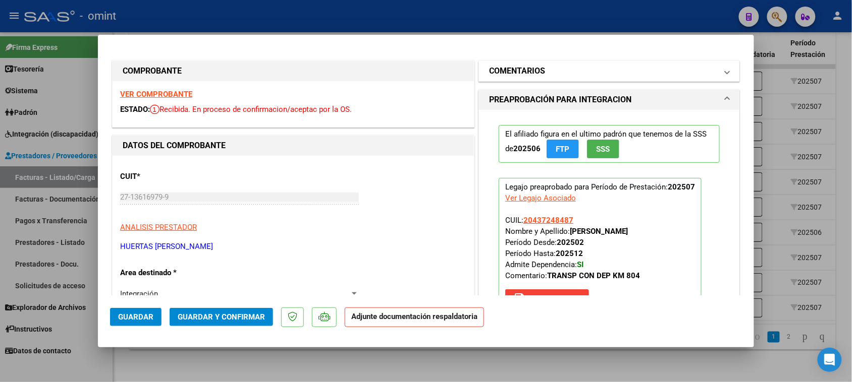
click at [604, 71] on mat-panel-title "COMENTARIOS" at bounding box center [603, 71] width 228 height 12
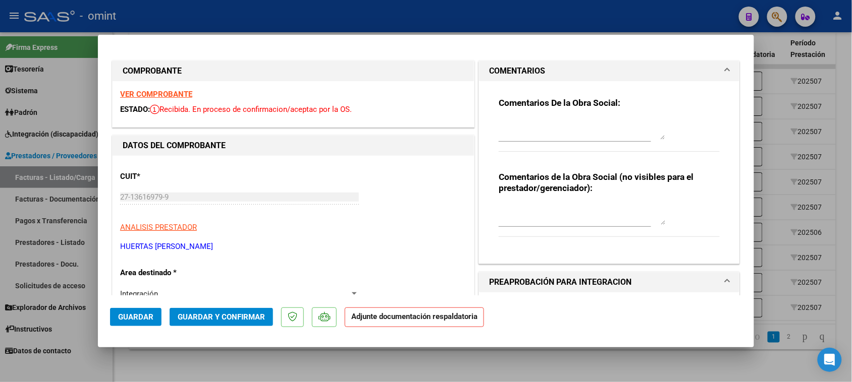
click at [571, 140] on div at bounding box center [582, 130] width 167 height 24
paste textarea "Falta planilla de asistencia. Debe cargar la misma en "Documentación Respaldato…"
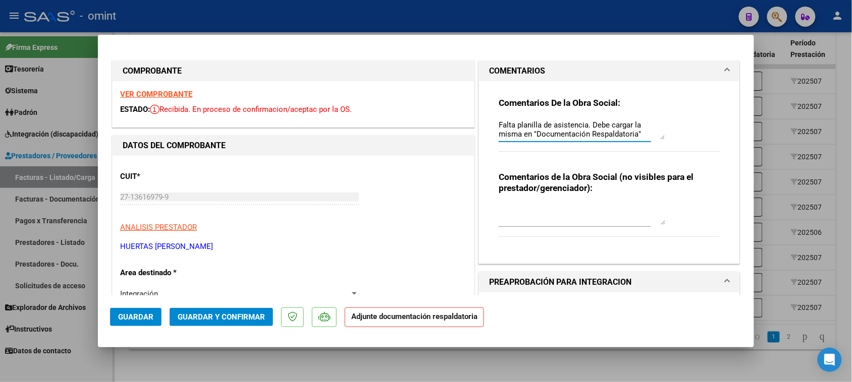
type textarea "Falta planilla de asistencia. Debe cargar la misma en "Documentación Respaldato…"
click at [149, 313] on button "Guardar" at bounding box center [135, 317] width 51 height 18
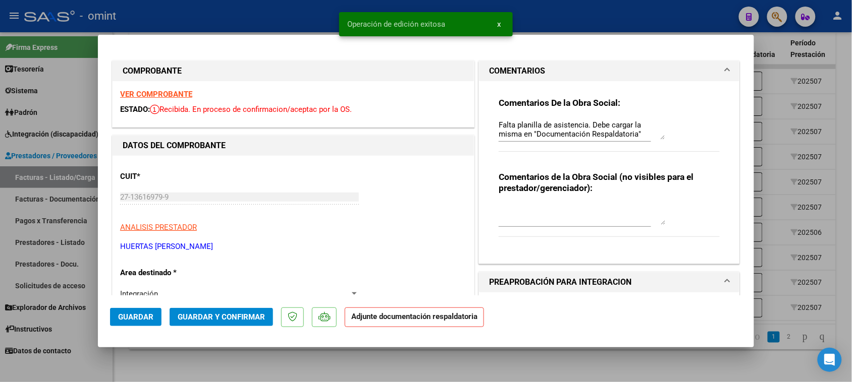
type input "$ 0,00"
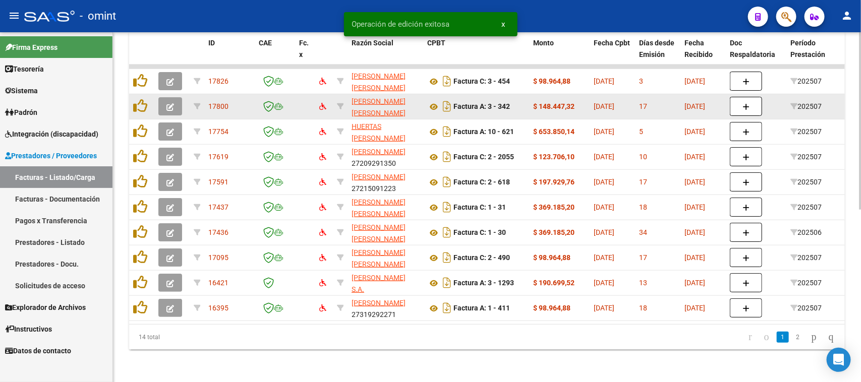
click at [163, 97] on button "button" at bounding box center [170, 106] width 24 height 18
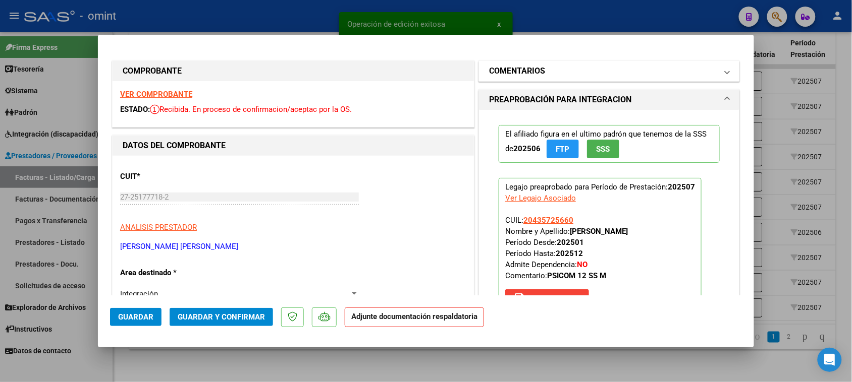
click at [511, 67] on h1 "COMENTARIOS" at bounding box center [517, 71] width 56 height 12
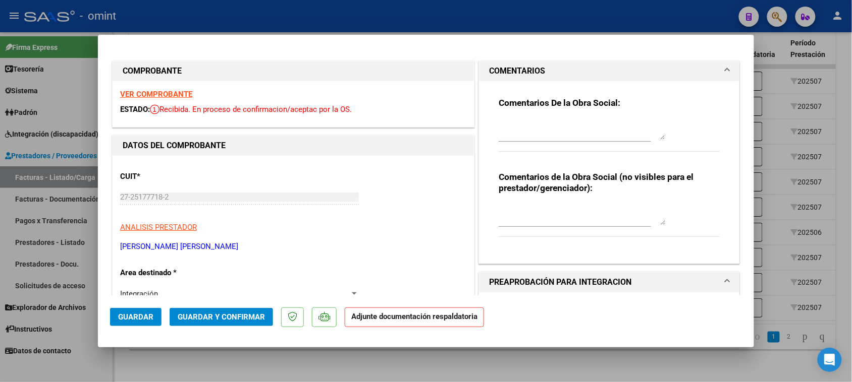
click at [520, 120] on textarea at bounding box center [582, 130] width 167 height 20
paste textarea "Falta planilla de asistencia. Debe cargar la misma en "Documentación Respaldato…"
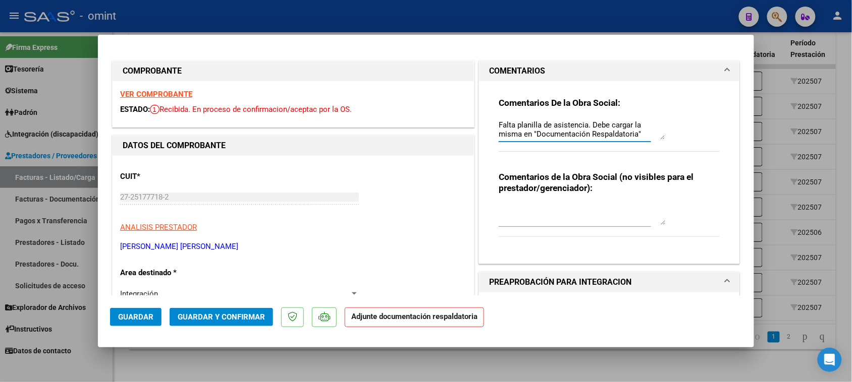
type textarea "Falta planilla de asistencia. Debe cargar la misma en "Documentación Respaldato…"
click at [146, 321] on span "Guardar" at bounding box center [135, 317] width 35 height 9
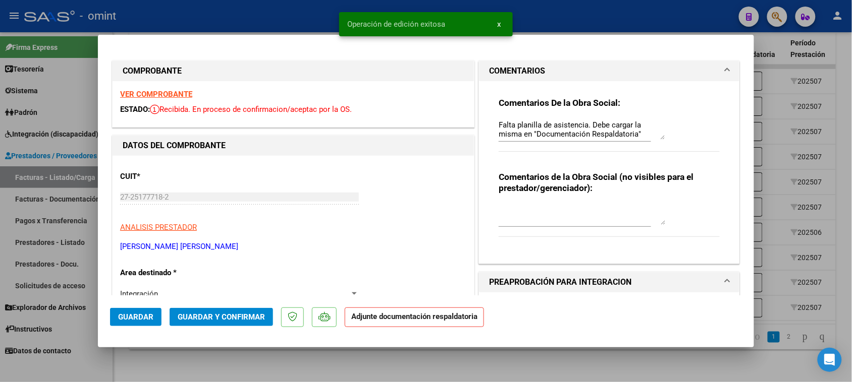
type input "$ 0,00"
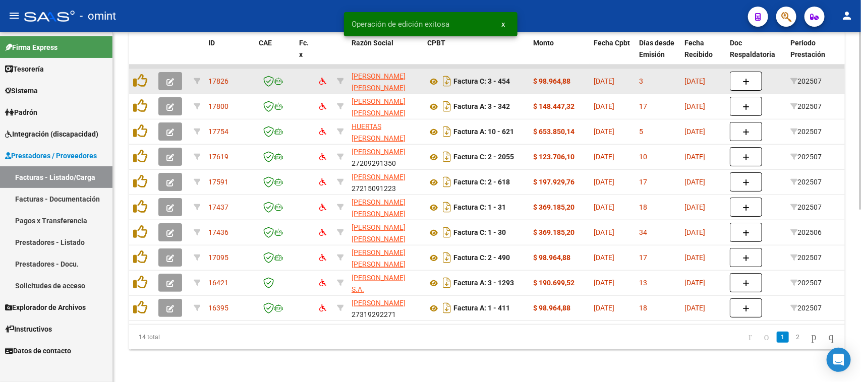
click at [166, 72] on button "button" at bounding box center [170, 81] width 24 height 18
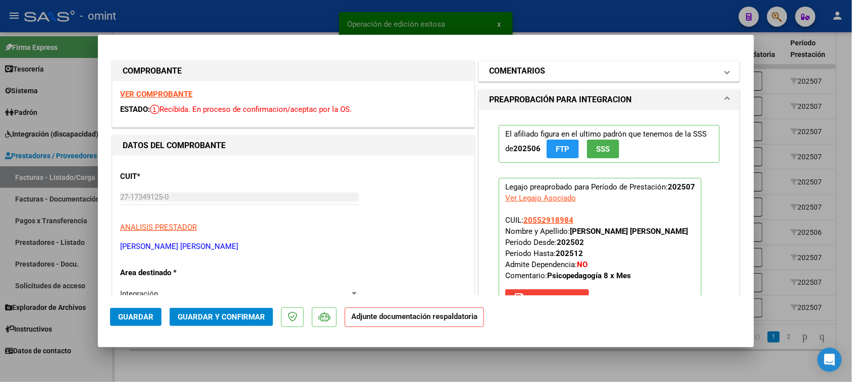
click at [574, 75] on mat-panel-title "COMENTARIOS" at bounding box center [603, 71] width 228 height 12
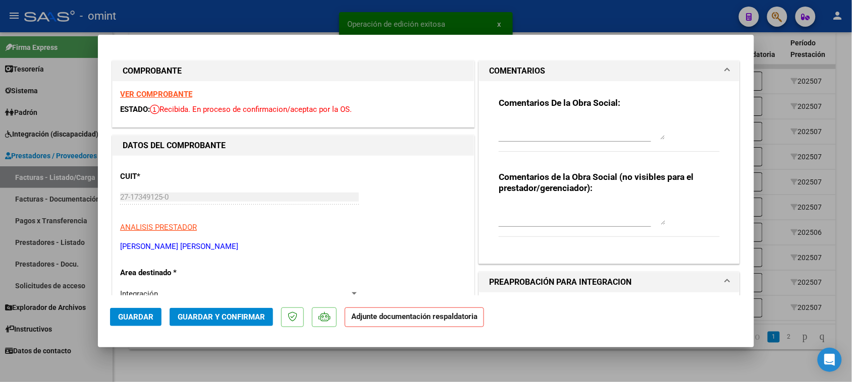
click at [550, 139] on textarea at bounding box center [582, 130] width 167 height 20
paste textarea "Falta planilla de asistencia. Debe cargar la misma en "Documentación Respaldato…"
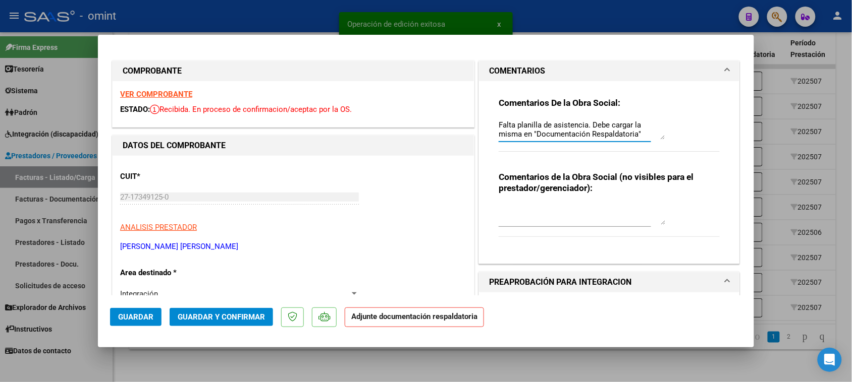
type textarea "Falta planilla de asistencia. Debe cargar la misma en "Documentación Respaldato…"
drag, startPoint x: 129, startPoint y: 314, endPoint x: 142, endPoint y: 313, distance: 13.2
click at [129, 314] on span "Guardar" at bounding box center [135, 317] width 35 height 9
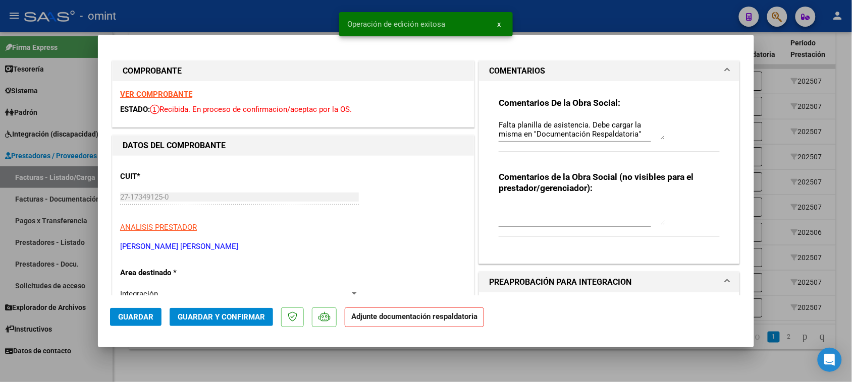
type input "$ 0,00"
